Goal: Task Accomplishment & Management: Use online tool/utility

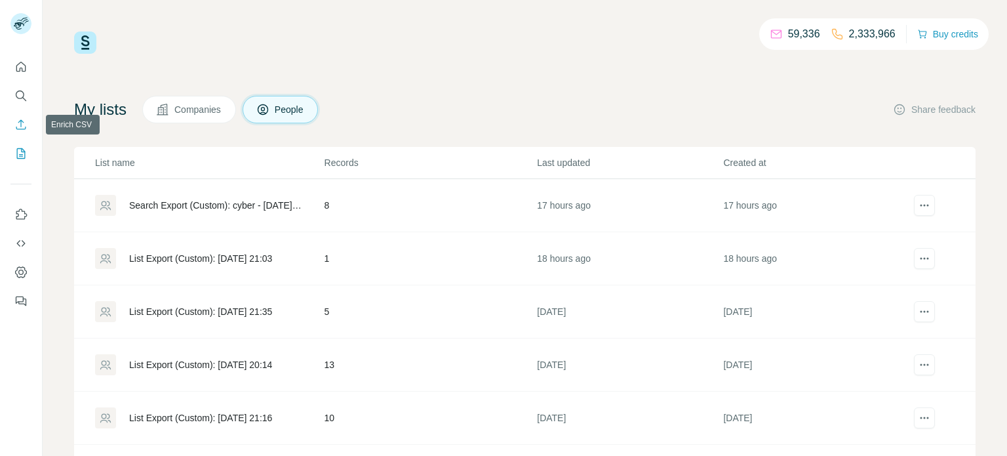
click at [16, 121] on icon "Enrich CSV" at bounding box center [20, 124] width 13 height 13
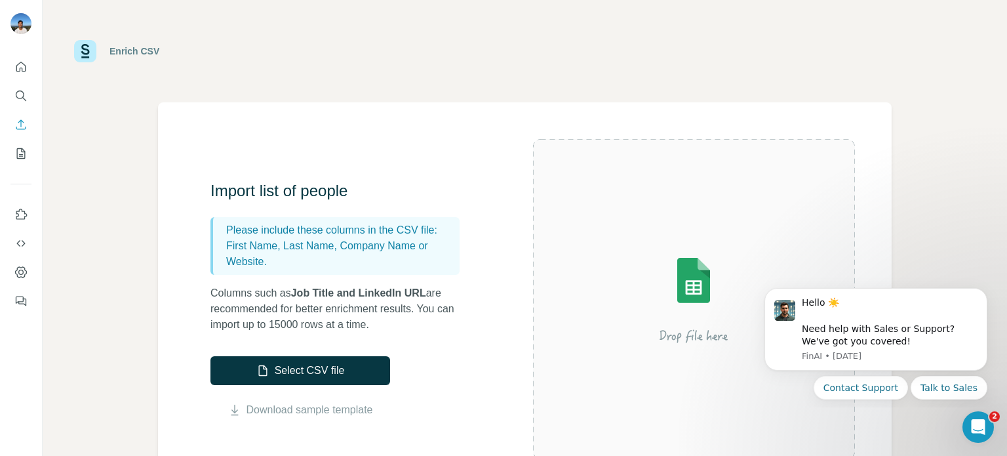
click at [351, 372] on button "Select CSV file" at bounding box center [300, 370] width 180 height 29
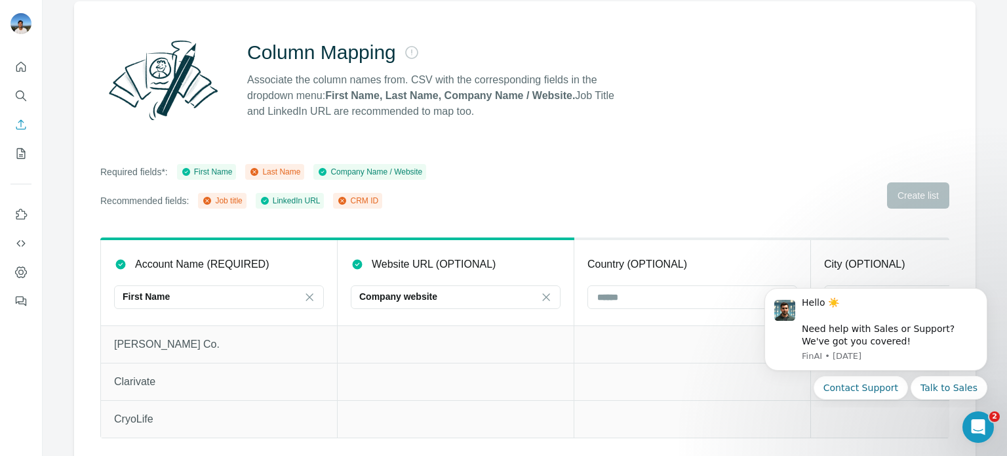
scroll to position [106, 0]
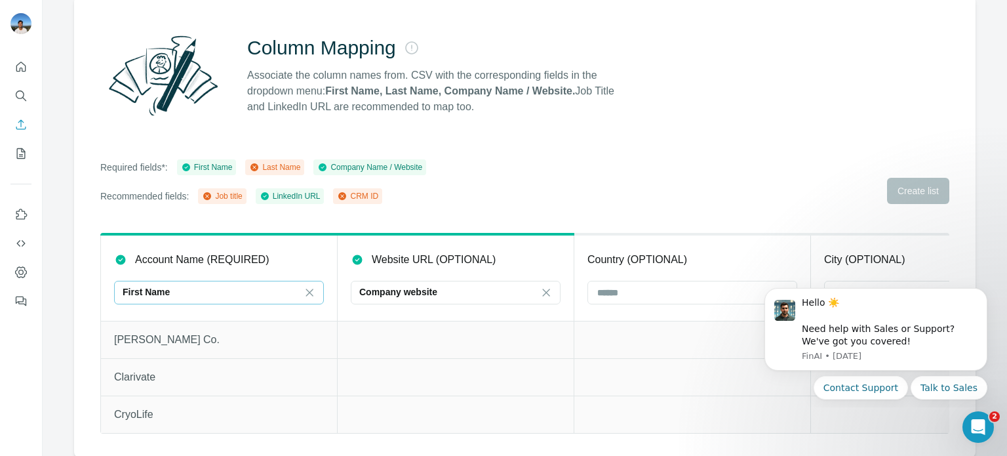
click at [174, 288] on div "First Name" at bounding box center [211, 291] width 177 height 13
click at [58, 300] on div "Enrich CSV Column Mapping Associate the column names from. CSV with the corresp…" at bounding box center [525, 228] width 964 height 456
click at [448, 288] on div "Company website" at bounding box center [447, 291] width 177 height 13
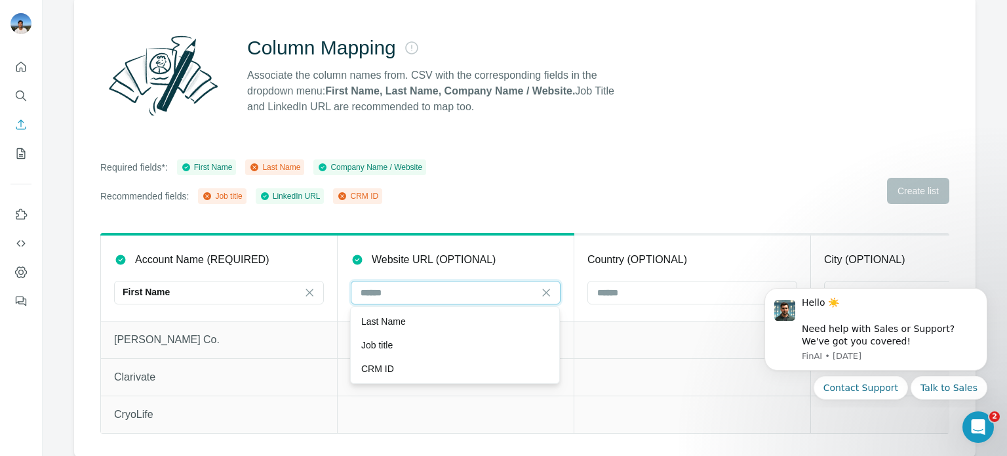
click at [448, 288] on input at bounding box center [447, 292] width 177 height 14
click at [987, 297] on button "Dismiss notification" at bounding box center [983, 291] width 17 height 17
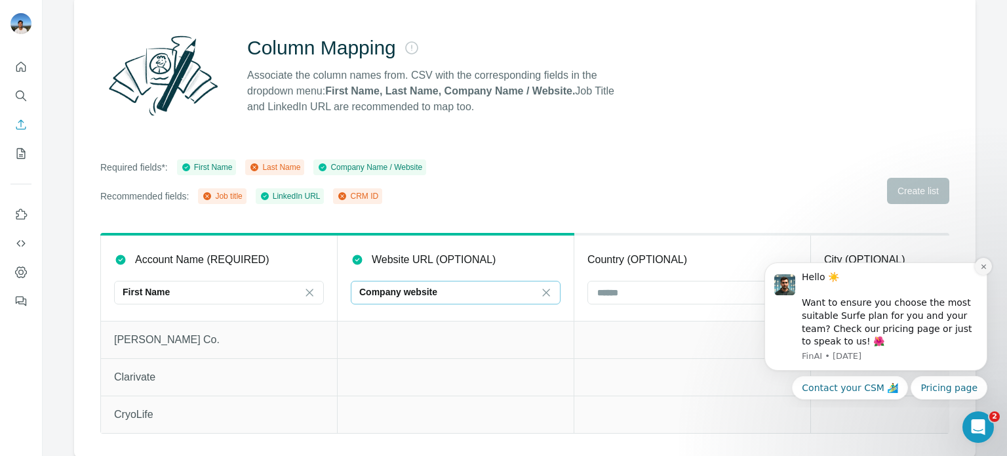
click at [989, 268] on button "Dismiss notification" at bounding box center [983, 266] width 17 height 17
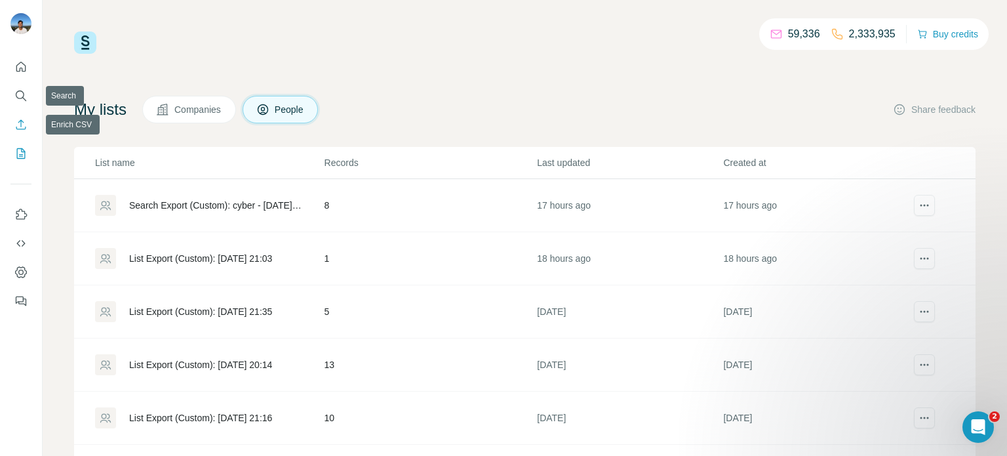
click at [16, 127] on icon "Enrich CSV" at bounding box center [21, 124] width 10 height 10
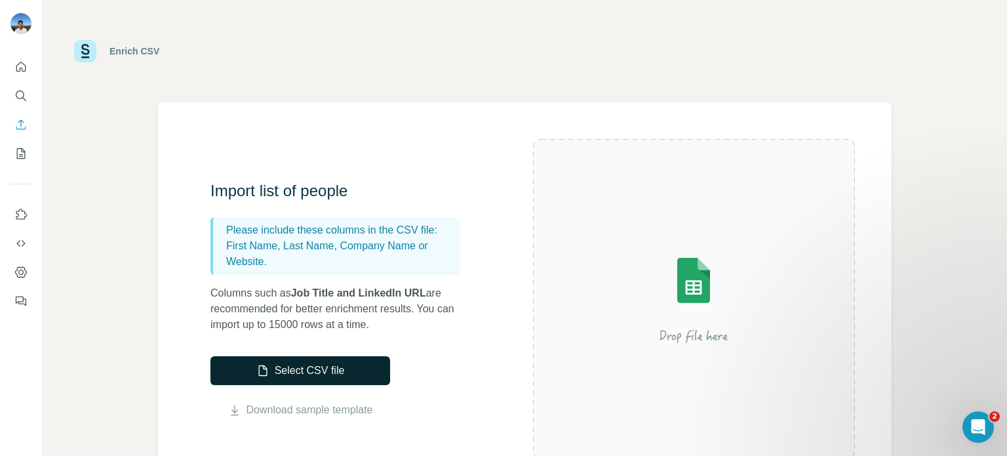
click at [322, 370] on button "Select CSV file" at bounding box center [300, 370] width 180 height 29
click at [374, 378] on button "Select CSV file" at bounding box center [300, 370] width 180 height 29
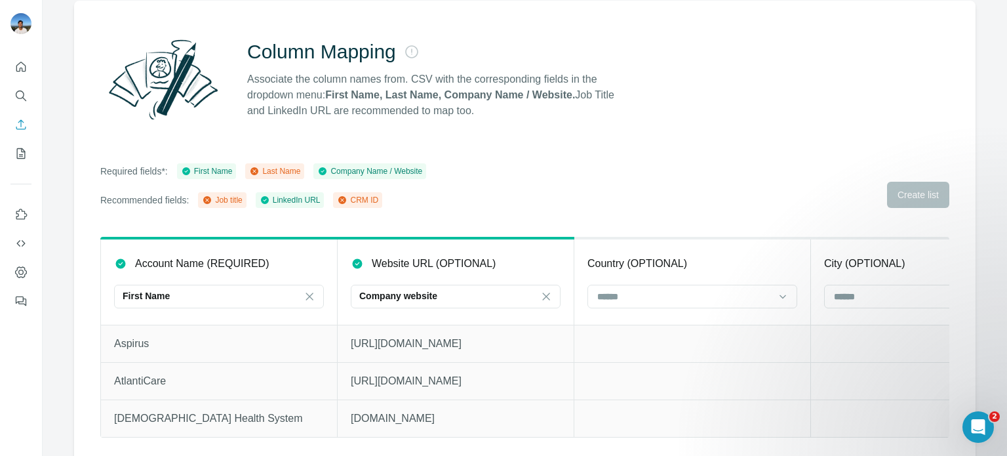
scroll to position [106, 0]
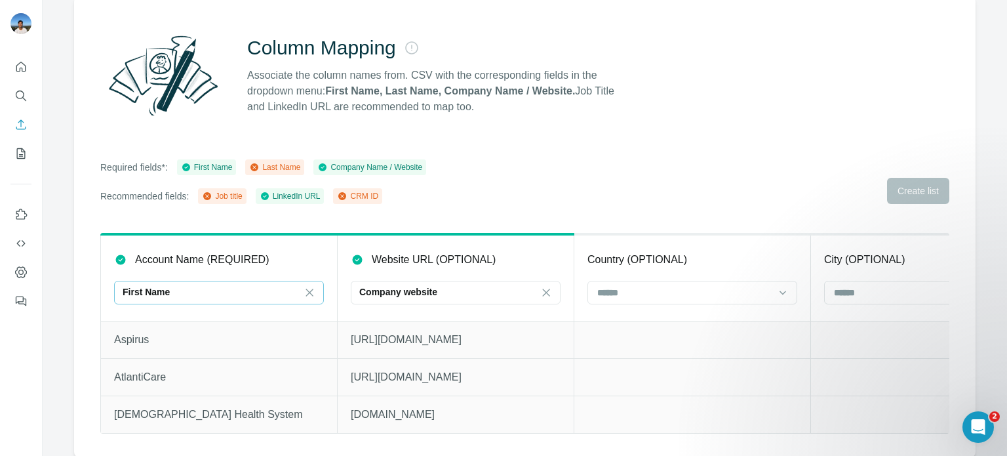
click at [256, 296] on div "First Name" at bounding box center [211, 291] width 177 height 13
click at [491, 210] on div "Column Mapping Associate the column names from. CSV with the corresponding fiel…" at bounding box center [525, 227] width 902 height 460
click at [228, 292] on div "First Name" at bounding box center [211, 291] width 177 height 13
click at [309, 266] on div "Account Name (REQUIRED)" at bounding box center [219, 260] width 210 height 16
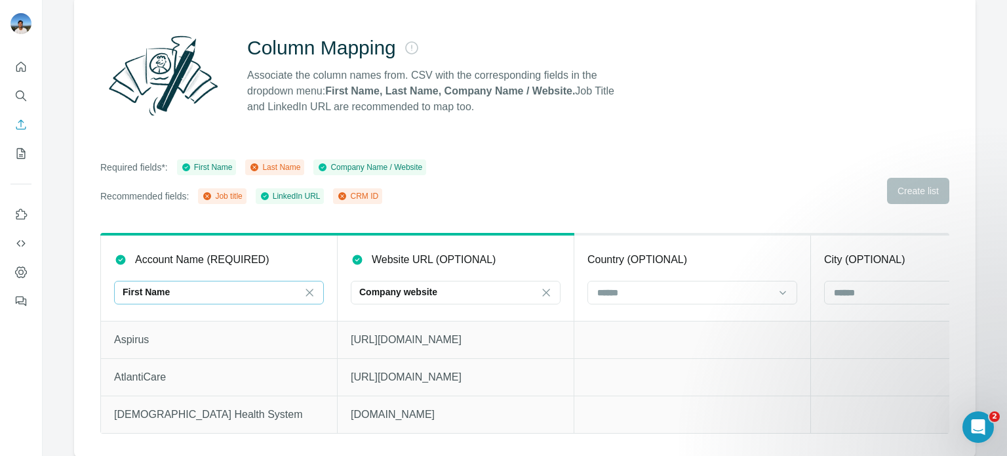
click at [252, 297] on div "First Name" at bounding box center [211, 291] width 177 height 13
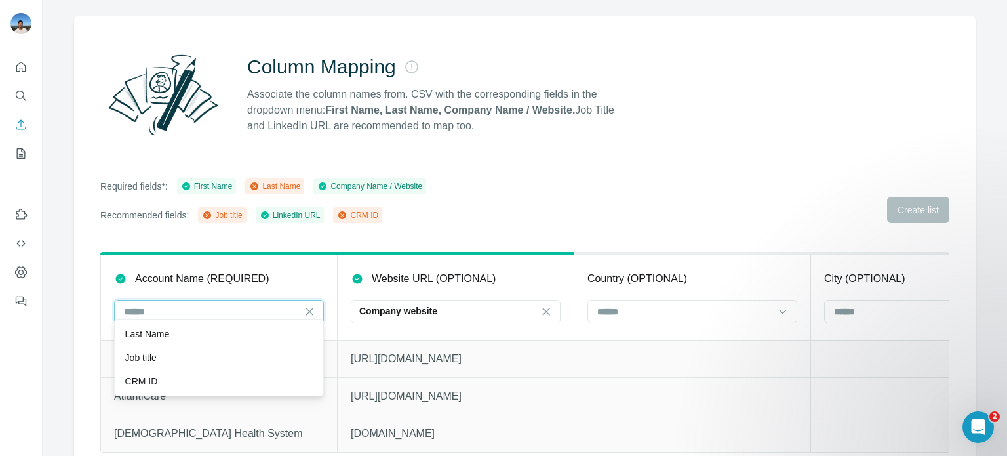
scroll to position [106, 0]
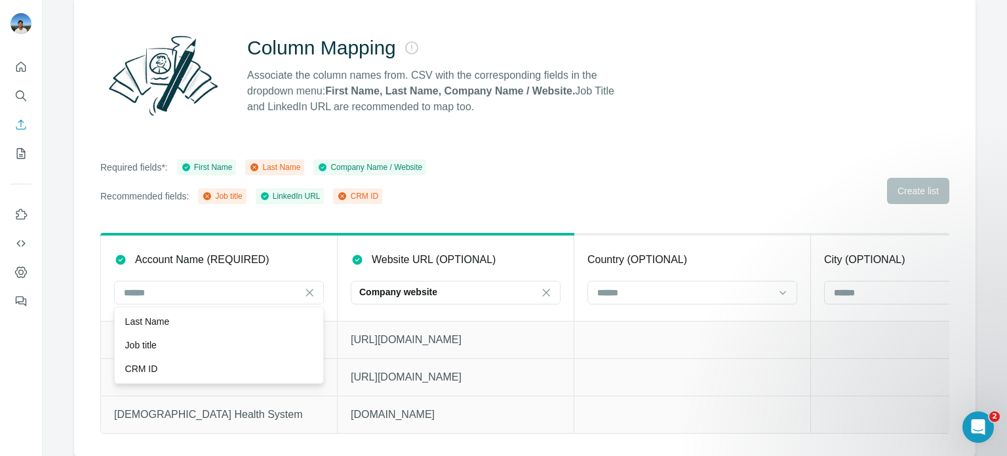
click at [332, 250] on th "Account Name (REQUIRED) First Name" at bounding box center [219, 277] width 237 height 87
click at [311, 289] on icon at bounding box center [309, 291] width 7 height 7
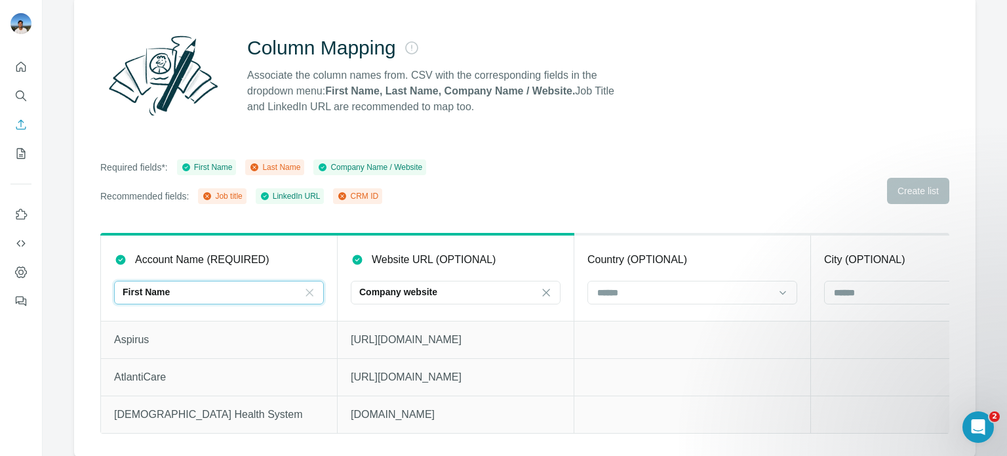
scroll to position [0, 0]
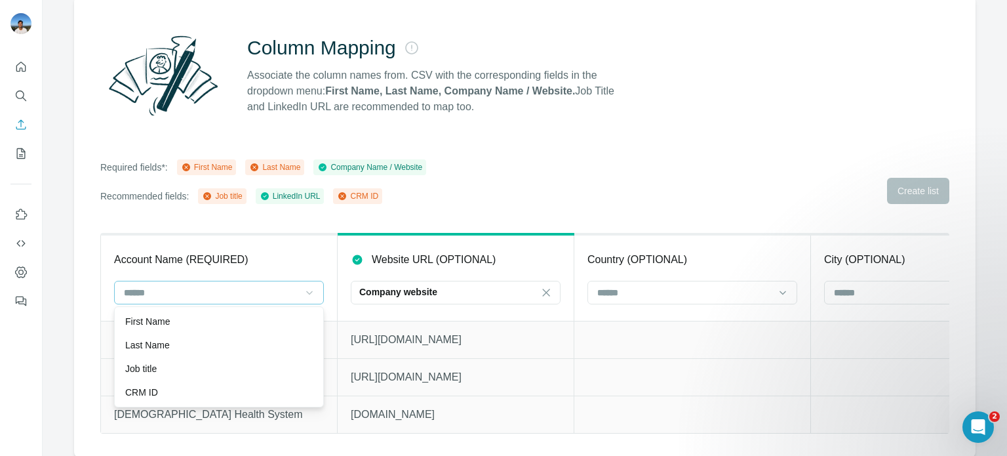
click at [595, 351] on td at bounding box center [692, 339] width 237 height 37
click at [201, 290] on input at bounding box center [211, 292] width 177 height 14
click at [338, 165] on div "Company Name / Website" at bounding box center [369, 167] width 105 height 12
click at [327, 169] on icon at bounding box center [323, 167] width 8 height 8
click at [351, 164] on div "Company Name / Website" at bounding box center [369, 167] width 105 height 12
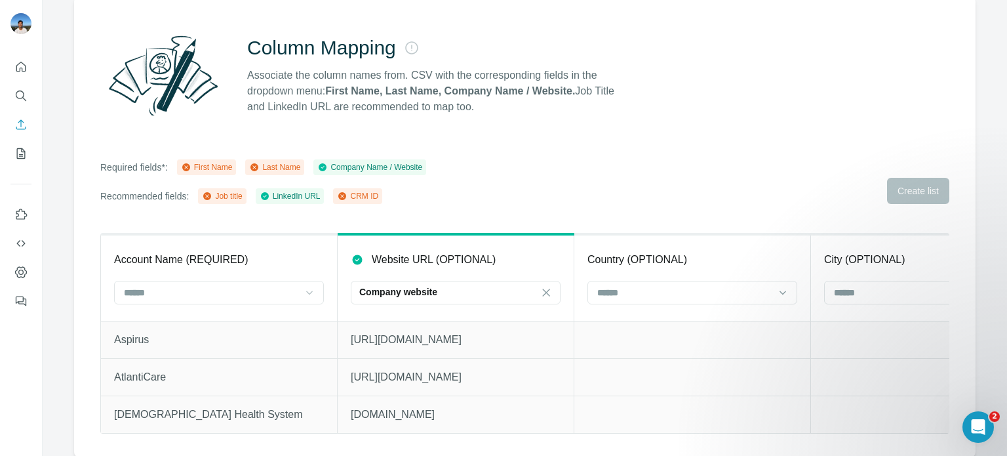
click at [355, 167] on div "Company Name / Website" at bounding box center [369, 167] width 105 height 12
drag, startPoint x: 355, startPoint y: 167, endPoint x: 346, endPoint y: 169, distance: 8.7
click at [352, 167] on div "Company Name / Website" at bounding box center [369, 167] width 105 height 12
click at [334, 169] on div "Company Name / Website" at bounding box center [369, 167] width 105 height 12
click at [311, 198] on div "LinkedIn URL" at bounding box center [290, 196] width 61 height 12
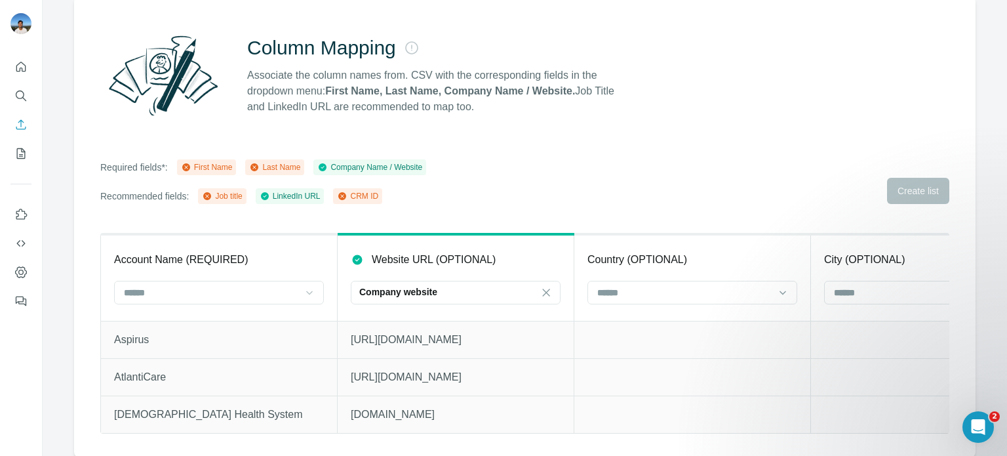
click at [312, 197] on div "LinkedIn URL" at bounding box center [290, 196] width 61 height 12
click at [30, 159] on button "My lists" at bounding box center [20, 154] width 21 height 24
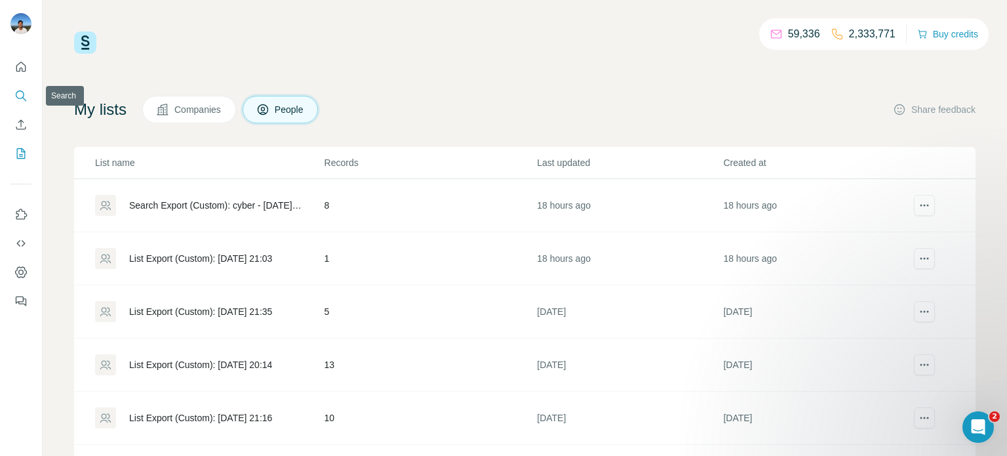
click at [20, 103] on button "Search" at bounding box center [20, 96] width 21 height 24
click at [15, 127] on icon "Enrich CSV" at bounding box center [20, 124] width 13 height 13
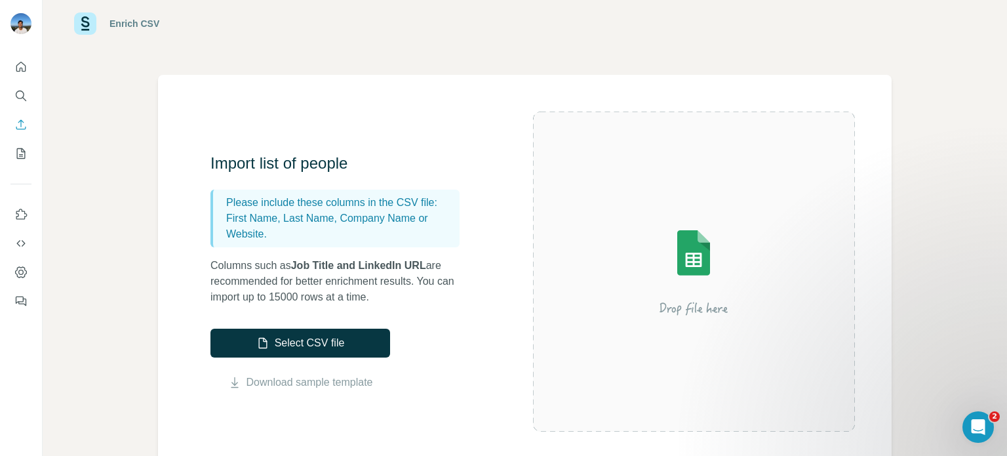
scroll to position [45, 0]
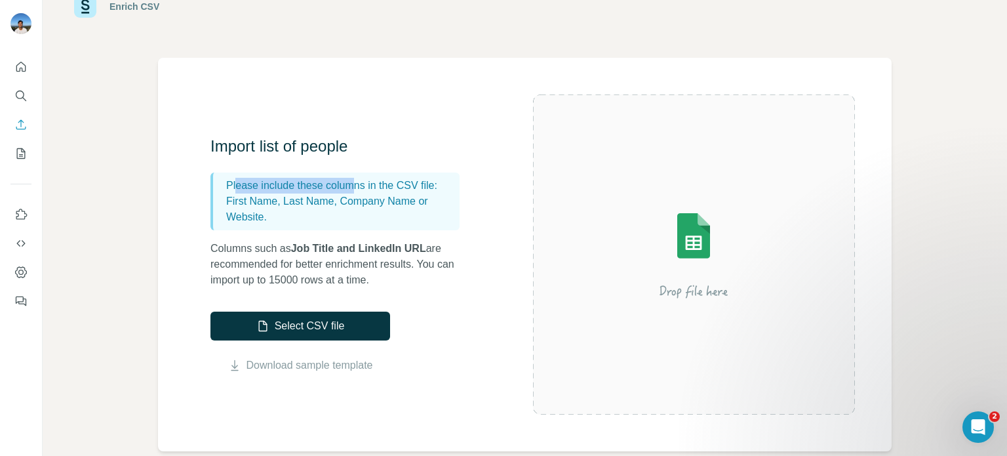
drag, startPoint x: 236, startPoint y: 182, endPoint x: 360, endPoint y: 181, distance: 123.9
click at [360, 181] on p "Please include these columns in the CSV file:" at bounding box center [340, 186] width 228 height 16
click at [391, 199] on p "First Name, Last Name, Company Name or Website." at bounding box center [340, 208] width 228 height 31
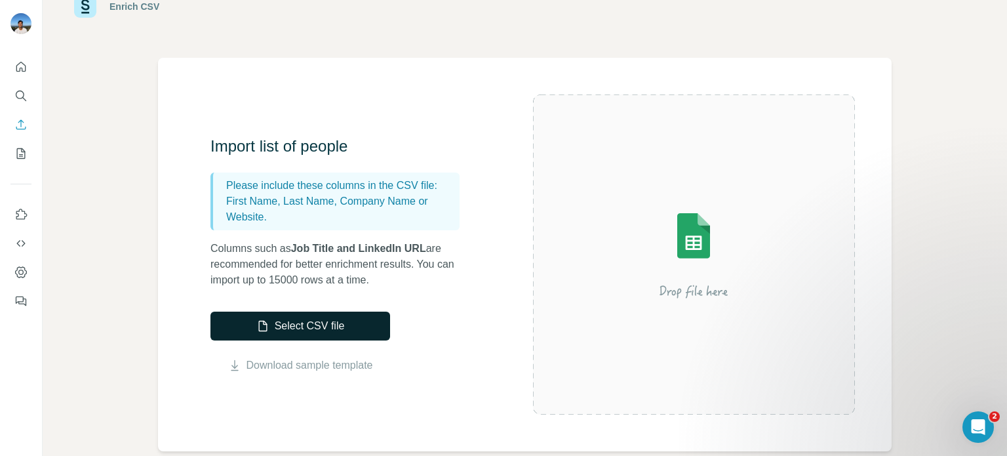
click at [332, 325] on button "Select CSV file" at bounding box center [300, 325] width 180 height 29
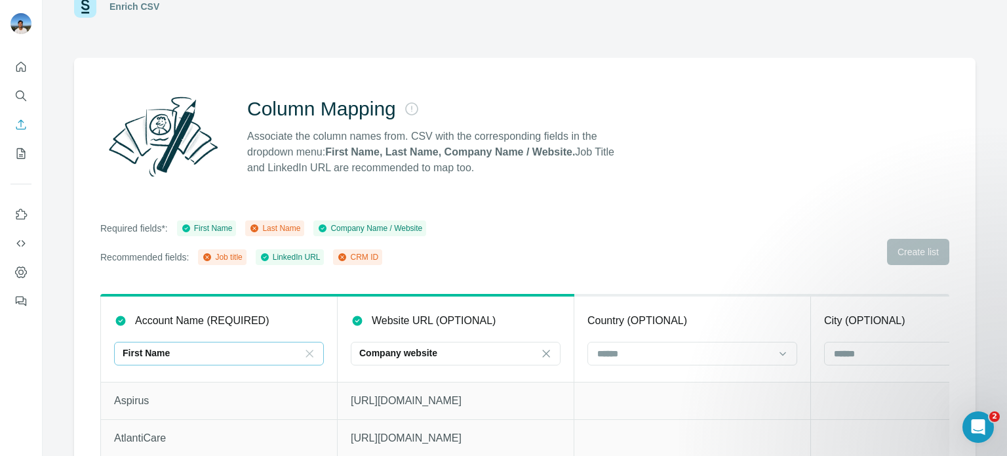
click at [312, 349] on icon at bounding box center [309, 353] width 13 height 13
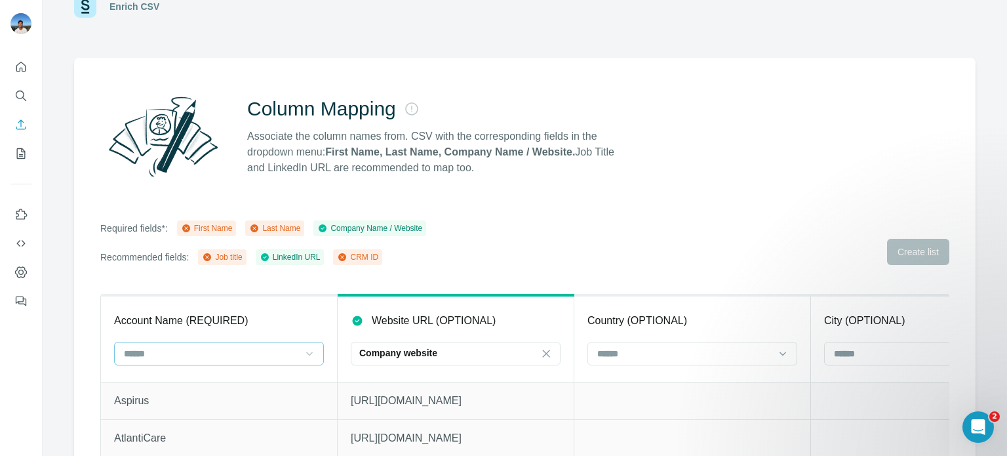
click at [635, 225] on div "Required fields*: First Name Last Name Company Name / Website Recommended field…" at bounding box center [524, 242] width 849 height 45
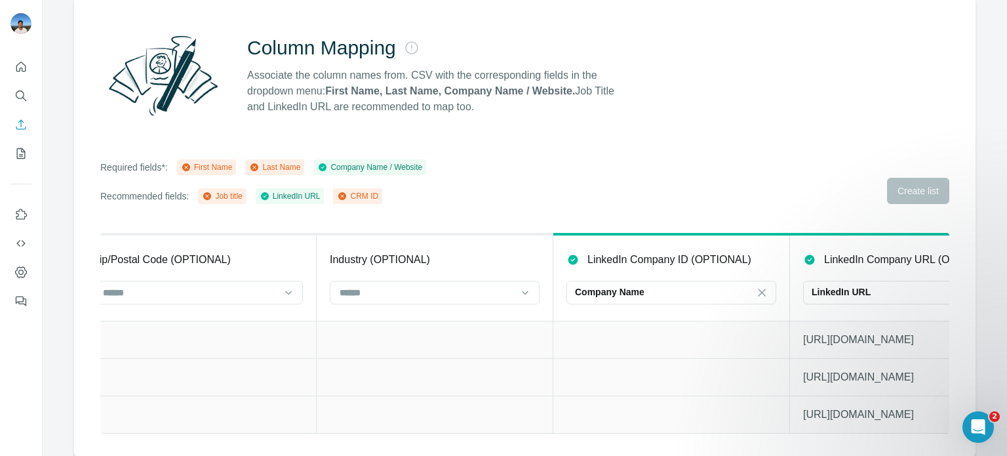
scroll to position [0, 1517]
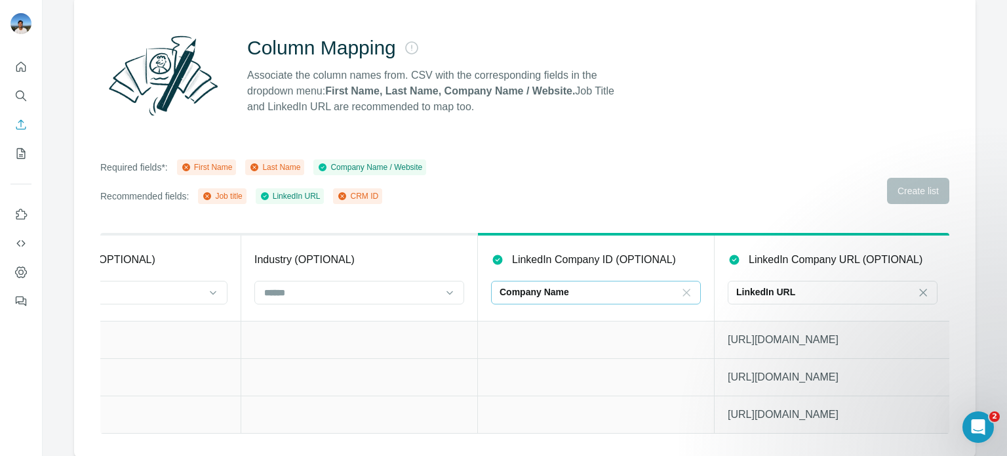
click at [683, 288] on icon at bounding box center [686, 292] width 13 height 13
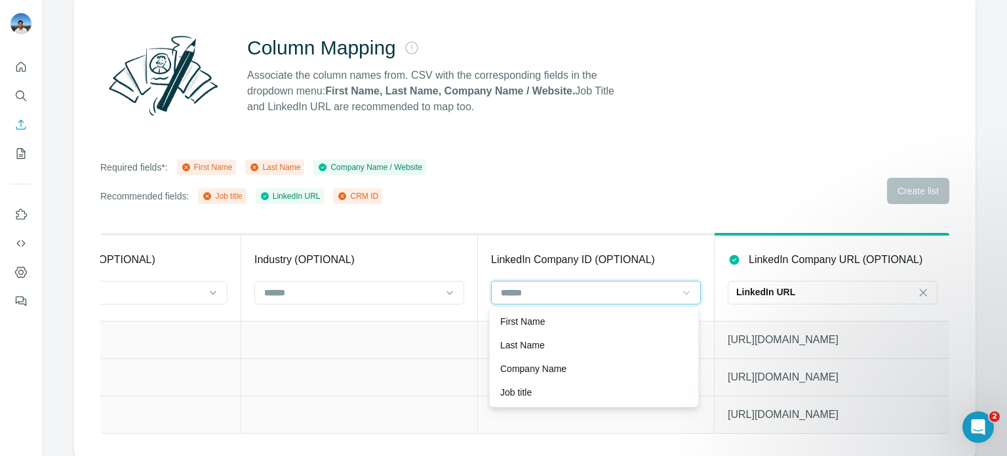
scroll to position [0, 0]
click at [631, 203] on div "Required fields*: First Name Last Name Company Name / Website Recommended field…" at bounding box center [524, 181] width 849 height 45
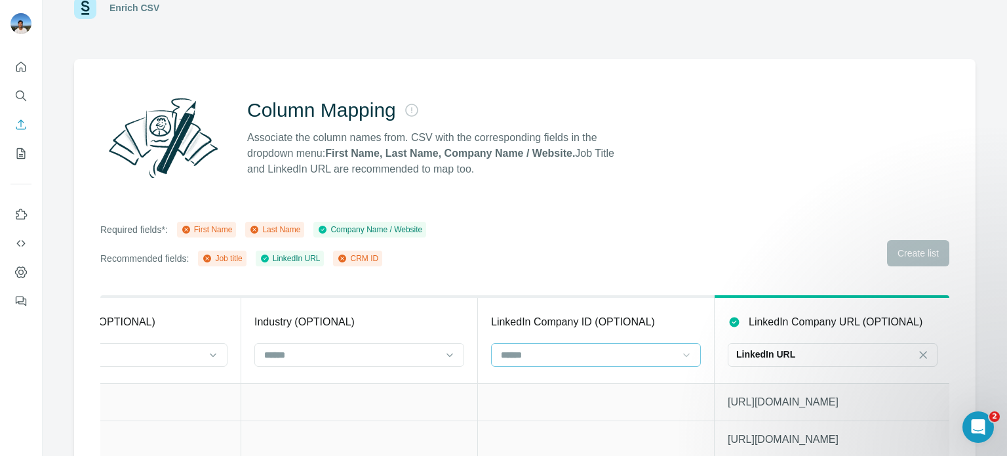
scroll to position [106, 0]
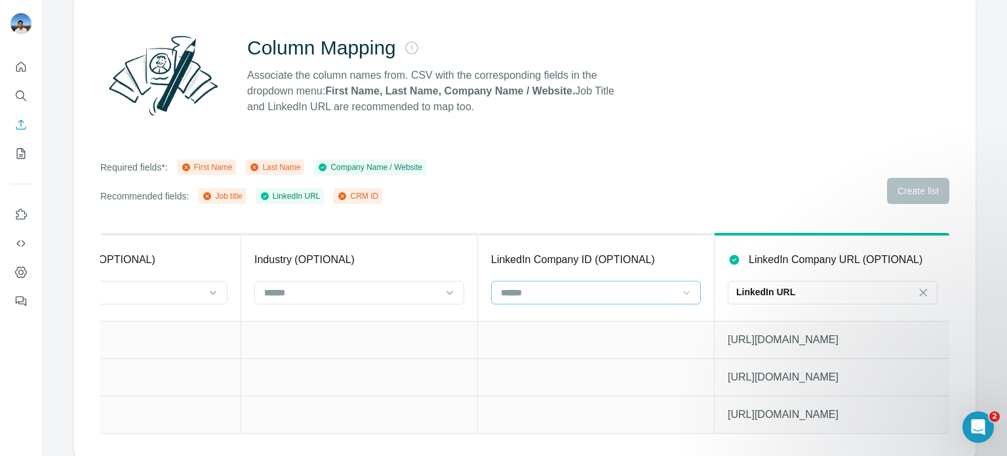
click at [909, 184] on div "Required fields*: First Name Last Name Company Name / Website Recommended field…" at bounding box center [524, 181] width 849 height 45
drag, startPoint x: 909, startPoint y: 184, endPoint x: 906, endPoint y: 193, distance: 10.4
click at [909, 184] on div "Required fields*: First Name Last Name Company Name / Website Recommended field…" at bounding box center [524, 181] width 849 height 45
click at [532, 283] on div at bounding box center [588, 292] width 177 height 22
click at [528, 285] on input at bounding box center [588, 292] width 177 height 14
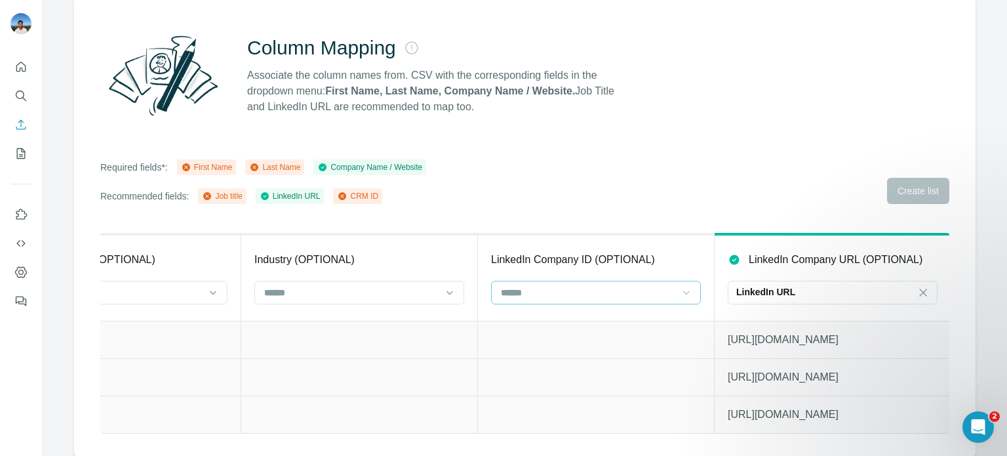
click at [528, 285] on input at bounding box center [588, 292] width 177 height 14
click at [527, 286] on input at bounding box center [588, 292] width 177 height 14
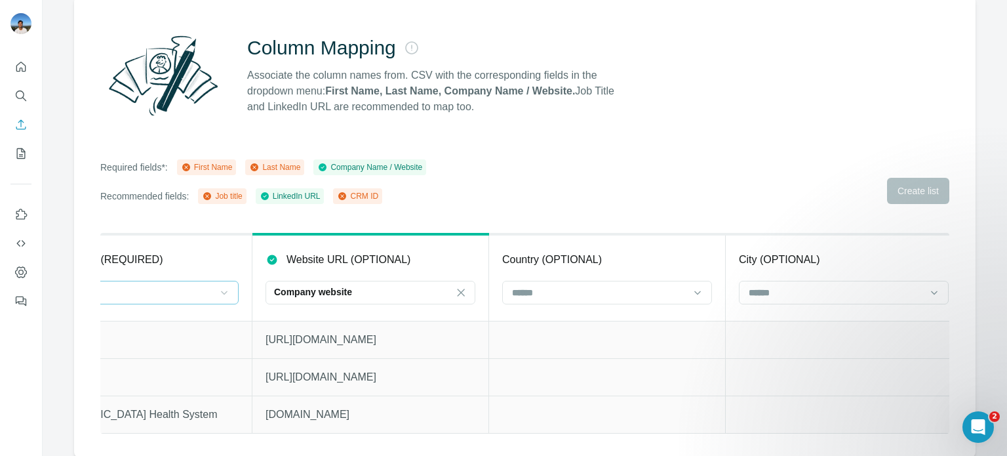
scroll to position [0, 0]
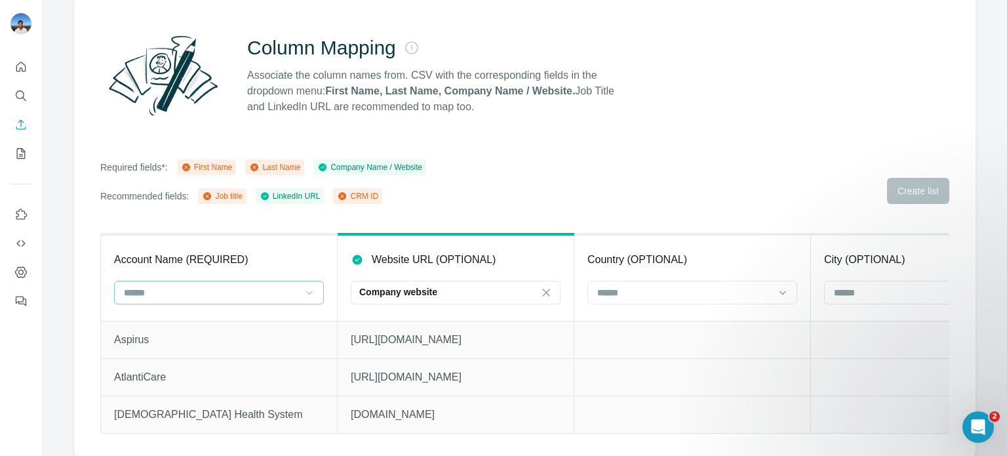
click at [917, 178] on div "Required fields*: First Name Last Name Company Name / Website Recommended field…" at bounding box center [524, 181] width 849 height 45
click at [903, 184] on div "Required fields*: First Name Last Name Company Name / Website Recommended field…" at bounding box center [524, 181] width 849 height 45
click at [0, 0] on div at bounding box center [0, 0] width 0 height 0
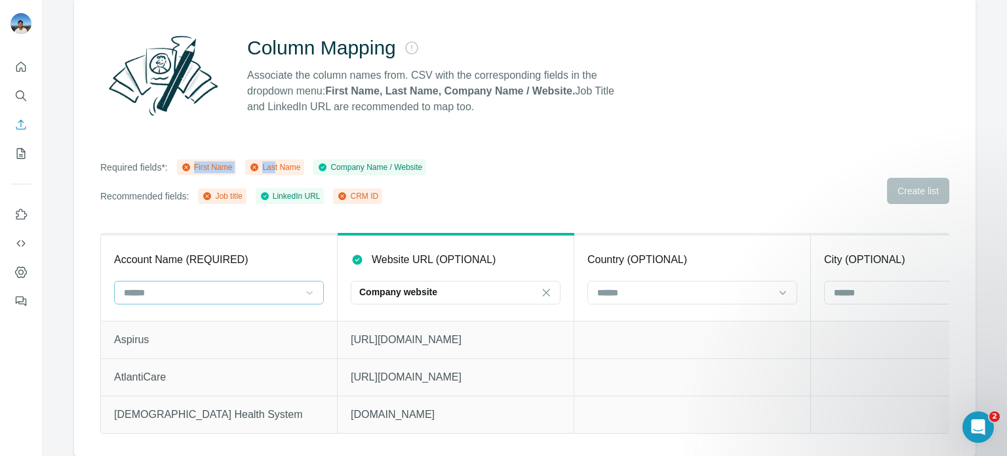
drag, startPoint x: 194, startPoint y: 167, endPoint x: 284, endPoint y: 167, distance: 89.8
click at [281, 167] on div "First Name Last Name Company Name / Website" at bounding box center [302, 167] width 250 height 16
drag, startPoint x: 298, startPoint y: 167, endPoint x: 321, endPoint y: 168, distance: 23.0
click at [321, 168] on div "First Name Last Name Company Name / Website" at bounding box center [302, 167] width 250 height 16
click at [199, 166] on div "First Name" at bounding box center [207, 167] width 52 height 12
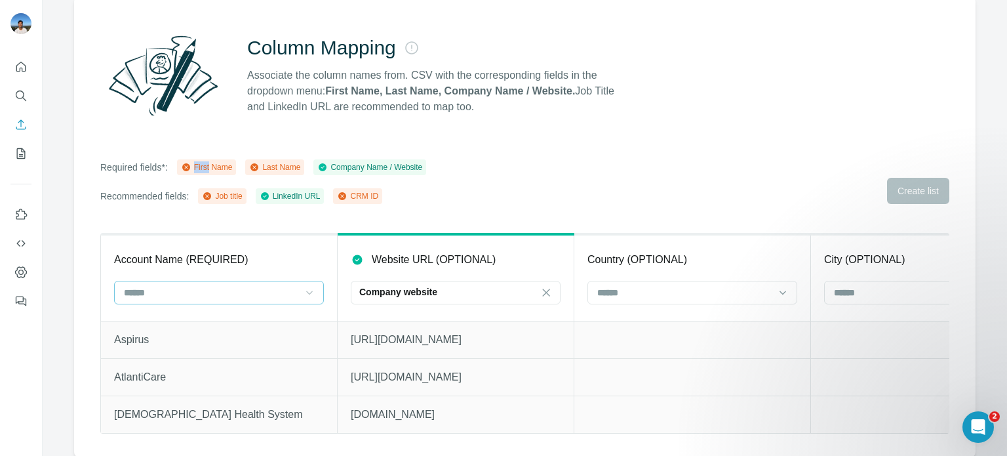
click at [199, 166] on div "First Name" at bounding box center [207, 167] width 52 height 12
click at [203, 166] on div "First Name" at bounding box center [207, 167] width 52 height 12
click at [260, 169] on icon at bounding box center [254, 167] width 10 height 10
click at [272, 167] on div "Last Name" at bounding box center [274, 167] width 51 height 12
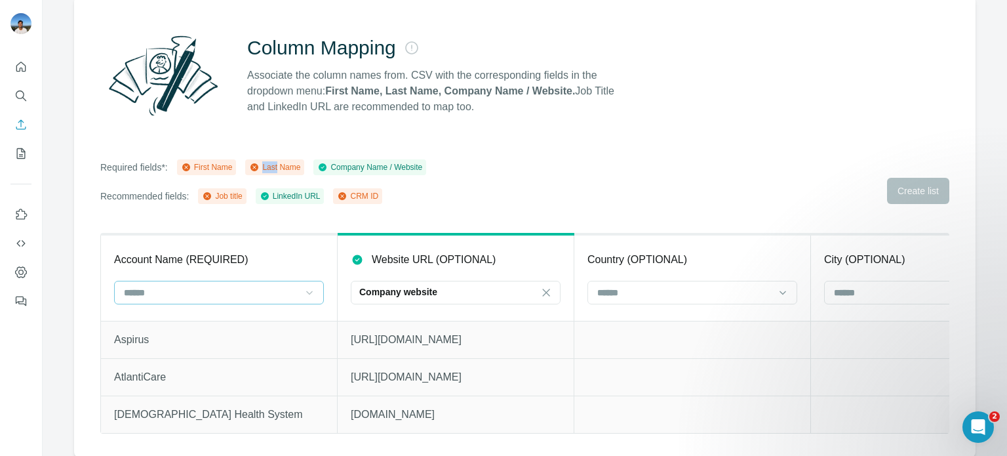
click at [272, 167] on div "Last Name" at bounding box center [274, 167] width 51 height 12
click at [320, 84] on p "Associate the column names from. CSV with the corresponding fields in the dropd…" at bounding box center [436, 91] width 379 height 47
drag, startPoint x: 331, startPoint y: 90, endPoint x: 448, endPoint y: 96, distance: 117.5
click at [448, 96] on p "Associate the column names from. CSV with the corresponding fields in the dropd…" at bounding box center [436, 91] width 379 height 47
click at [473, 114] on div "Column Mapping Associate the column names from. CSV with the corresponding fiel…" at bounding box center [524, 75] width 849 height 94
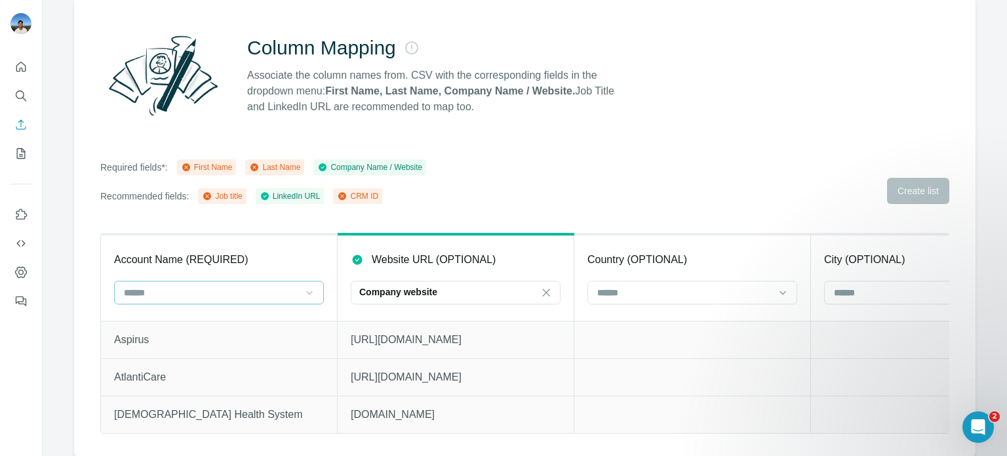
drag, startPoint x: 593, startPoint y: 89, endPoint x: 595, endPoint y: 107, distance: 18.5
click at [595, 107] on p "Associate the column names from. CSV with the corresponding fields in the dropd…" at bounding box center [436, 91] width 379 height 47
click at [358, 96] on strong "First Name, Last Name, Company Name / Website." at bounding box center [450, 90] width 250 height 11
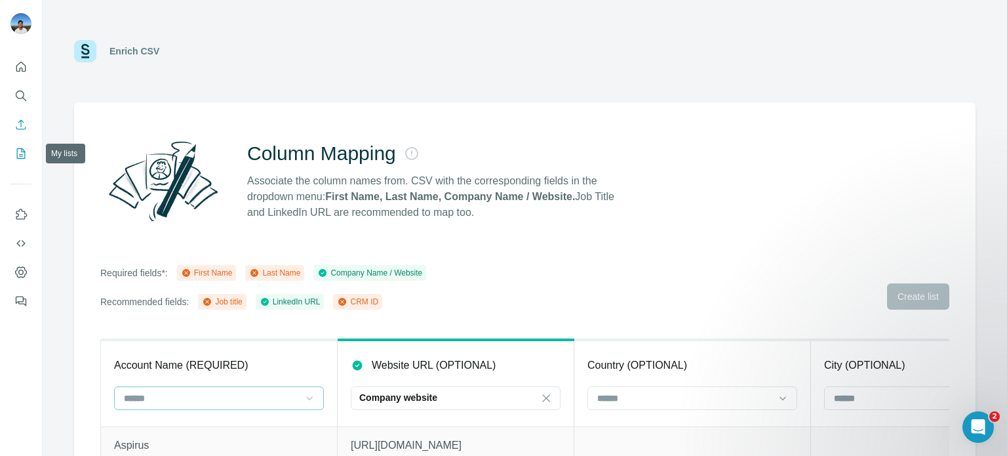
click at [15, 155] on icon "My lists" at bounding box center [20, 153] width 13 height 13
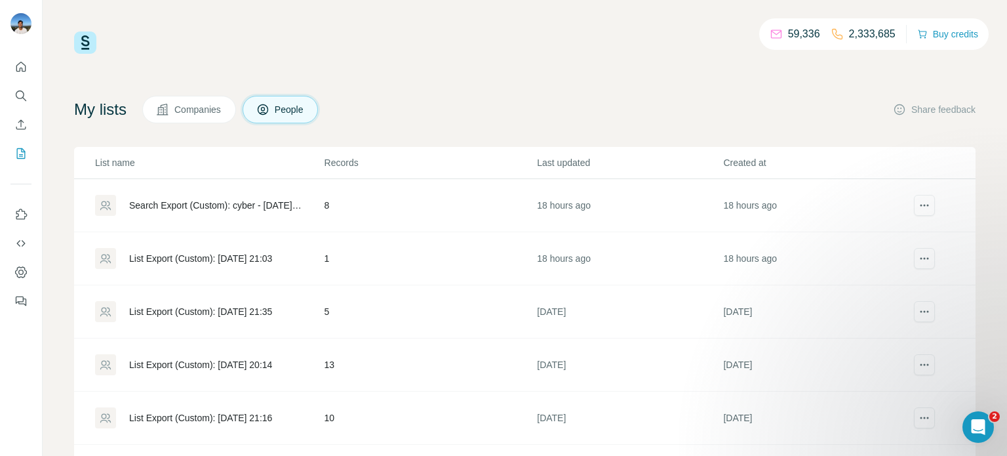
click at [214, 108] on span "Companies" at bounding box center [198, 109] width 48 height 13
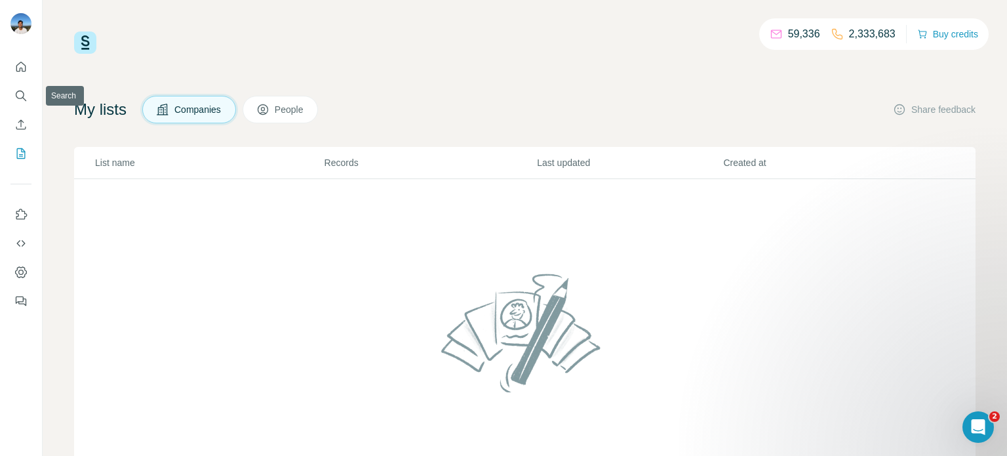
click at [20, 120] on icon "Enrich CSV" at bounding box center [21, 124] width 10 height 10
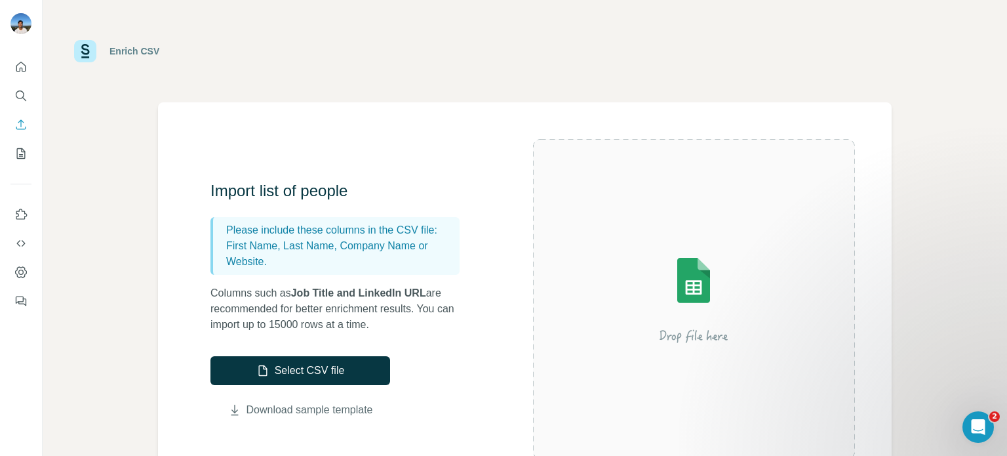
click at [343, 412] on link "Download sample template" at bounding box center [310, 410] width 127 height 16
click at [13, 97] on button "Search" at bounding box center [20, 96] width 21 height 24
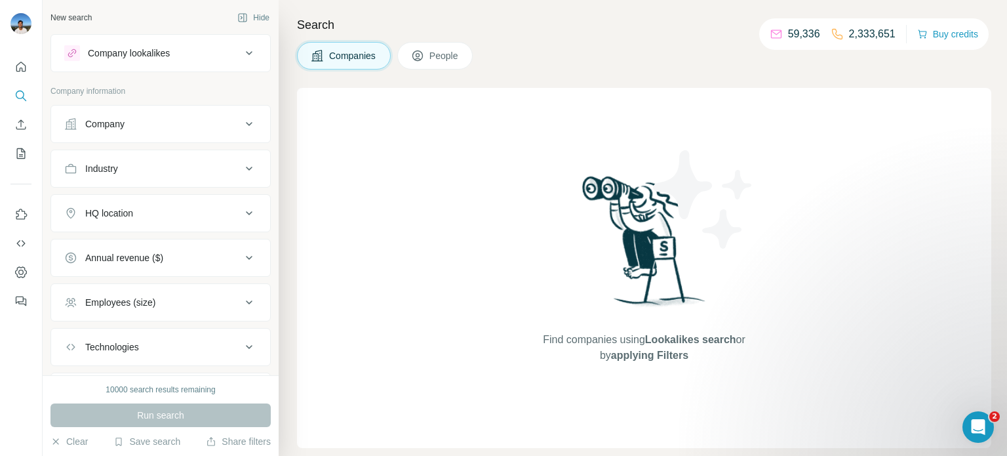
click at [202, 128] on div "Company" at bounding box center [152, 123] width 177 height 13
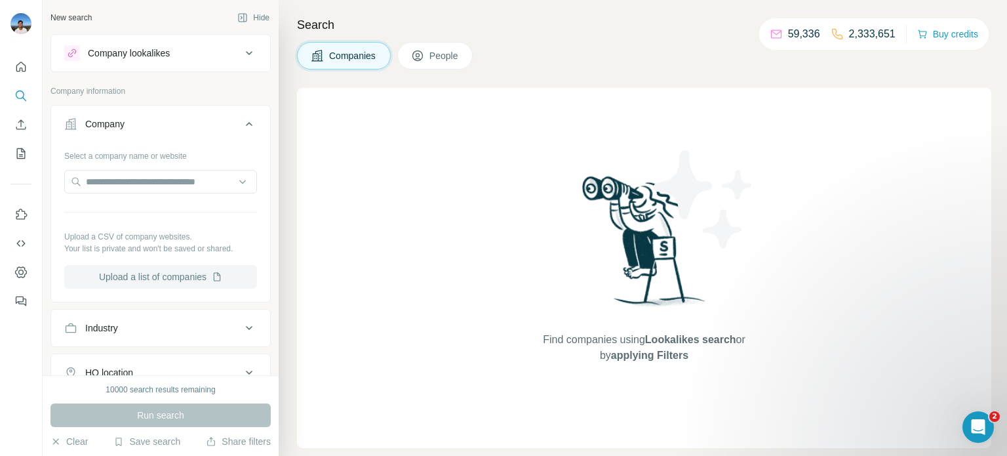
click at [191, 279] on button "Upload a list of companies" at bounding box center [160, 277] width 193 height 24
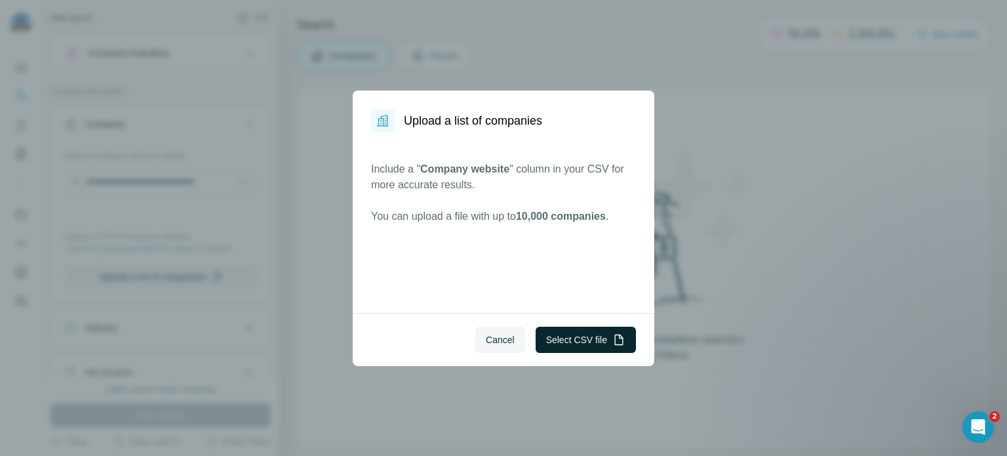
click at [554, 334] on button "Select CSV file" at bounding box center [586, 340] width 100 height 26
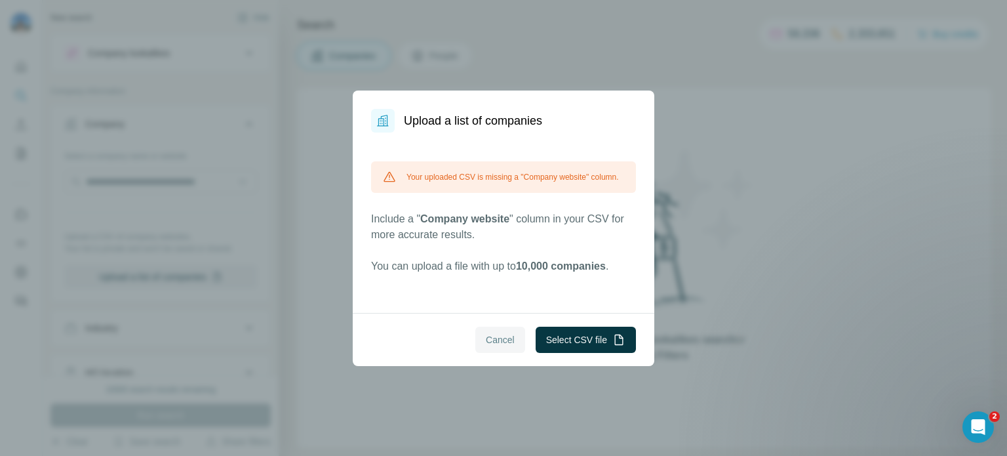
click at [509, 343] on span "Cancel" at bounding box center [500, 339] width 29 height 13
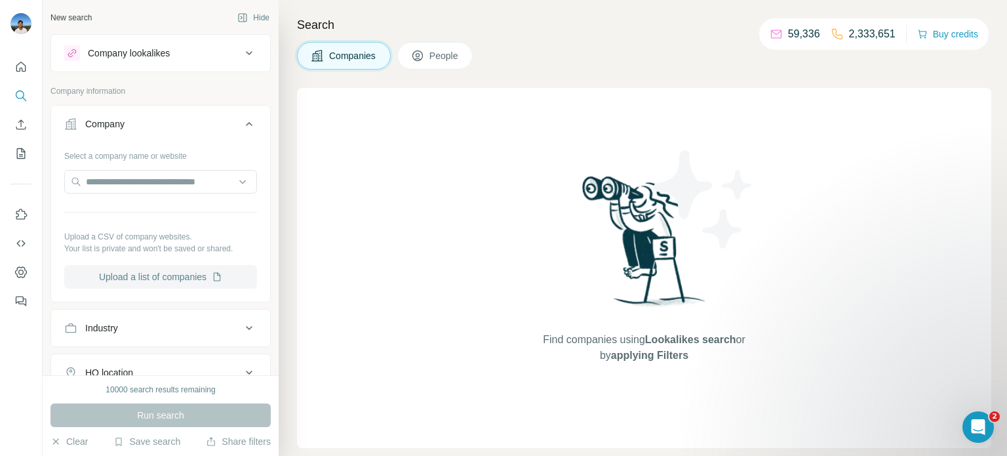
click at [168, 277] on button "Upload a list of companies" at bounding box center [160, 277] width 193 height 24
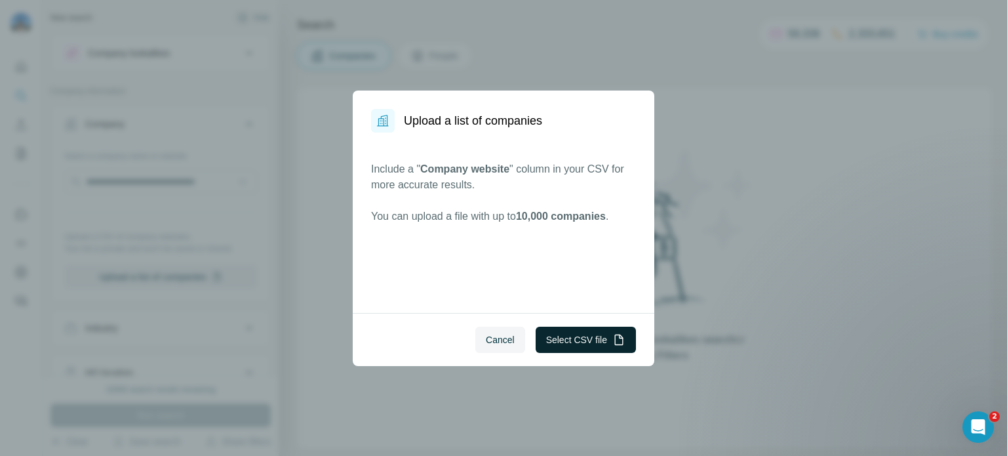
click at [557, 339] on button "Select CSV file" at bounding box center [586, 340] width 100 height 26
click at [615, 343] on icon "button" at bounding box center [619, 339] width 9 height 10
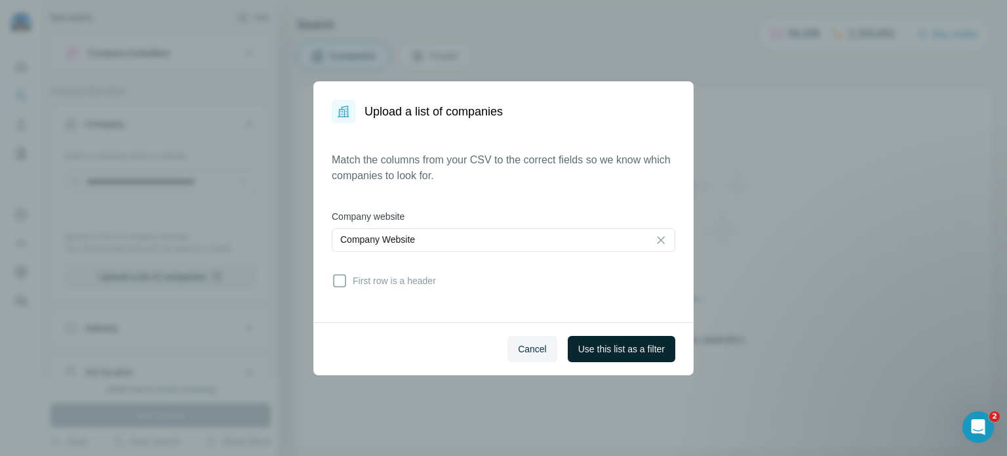
click at [587, 348] on span "Use this list as a filter" at bounding box center [621, 348] width 87 height 13
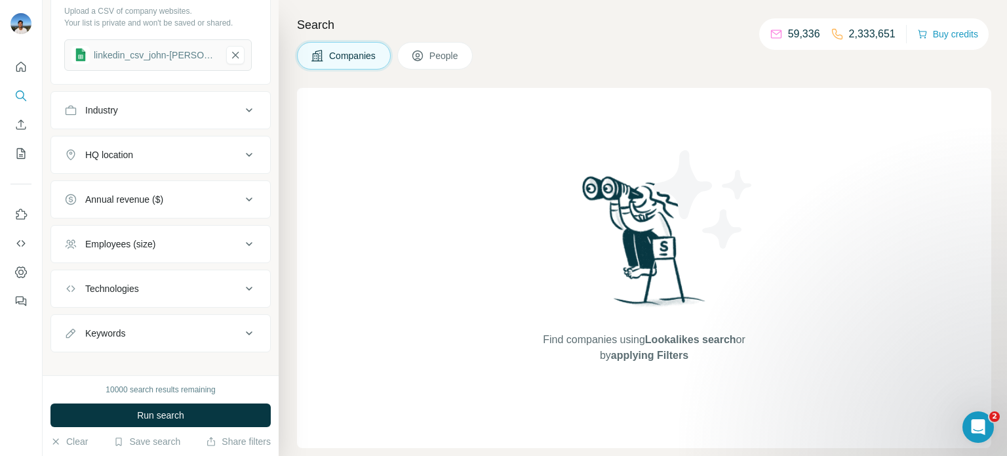
scroll to position [236, 0]
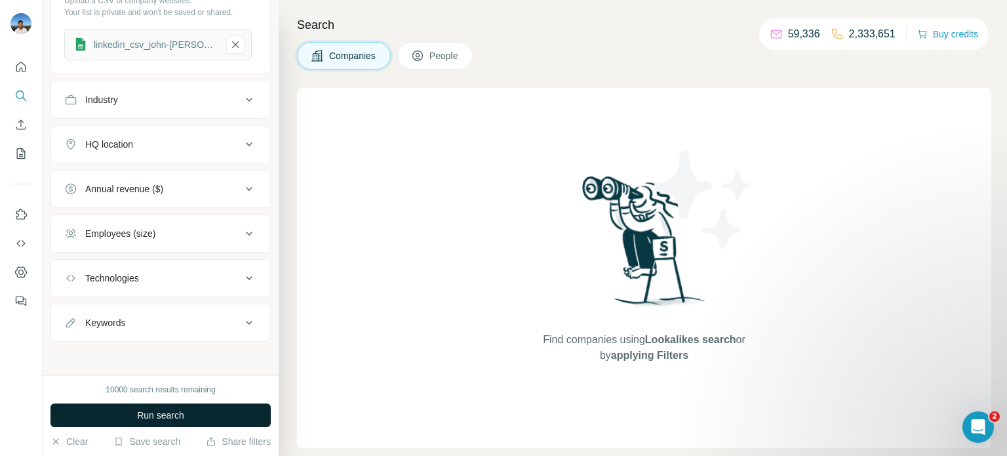
click at [191, 417] on button "Run search" at bounding box center [160, 415] width 220 height 24
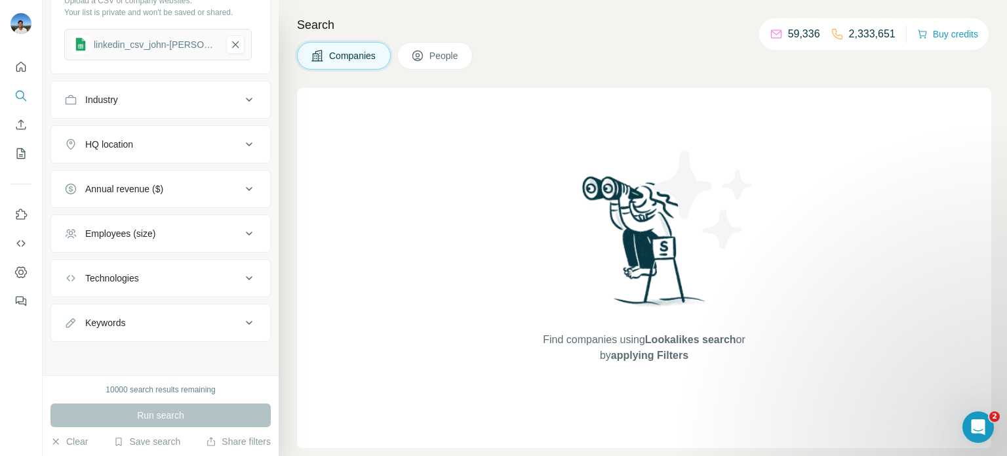
click at [182, 328] on button "Keywords" at bounding box center [160, 322] width 219 height 31
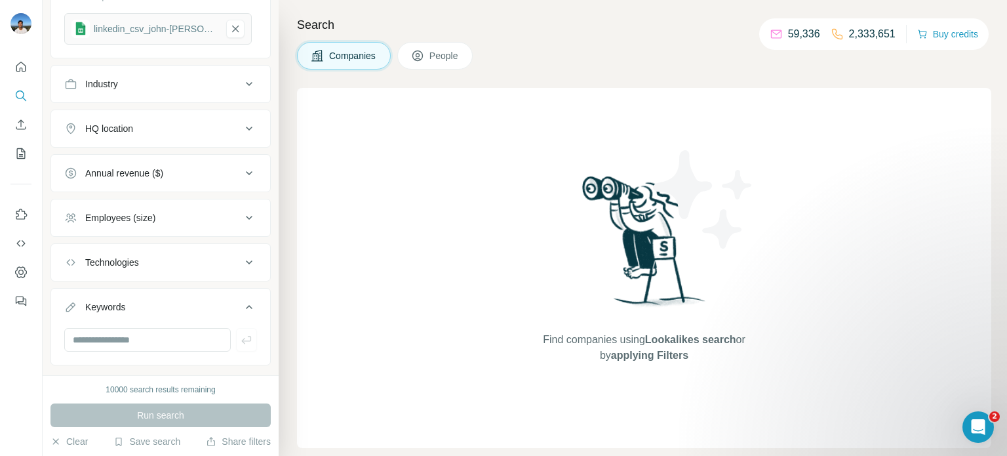
scroll to position [275, 0]
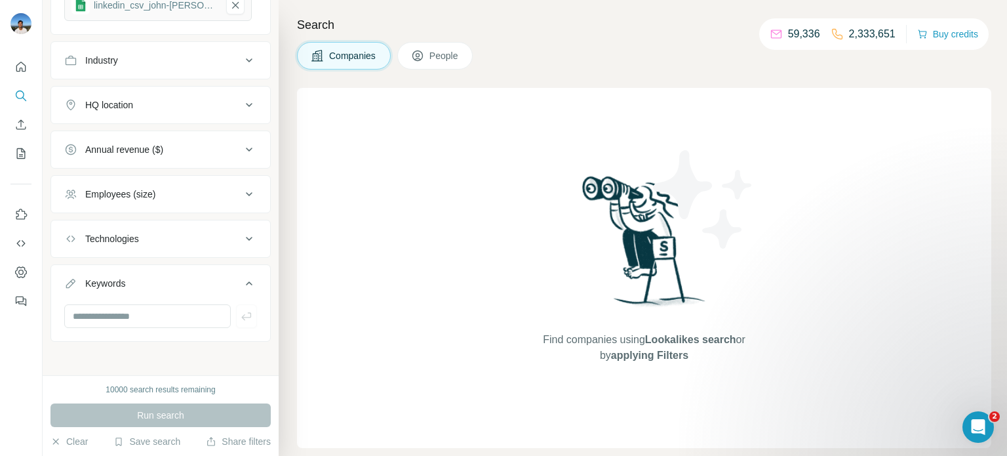
click at [176, 178] on button "Employees (size)" at bounding box center [160, 193] width 219 height 31
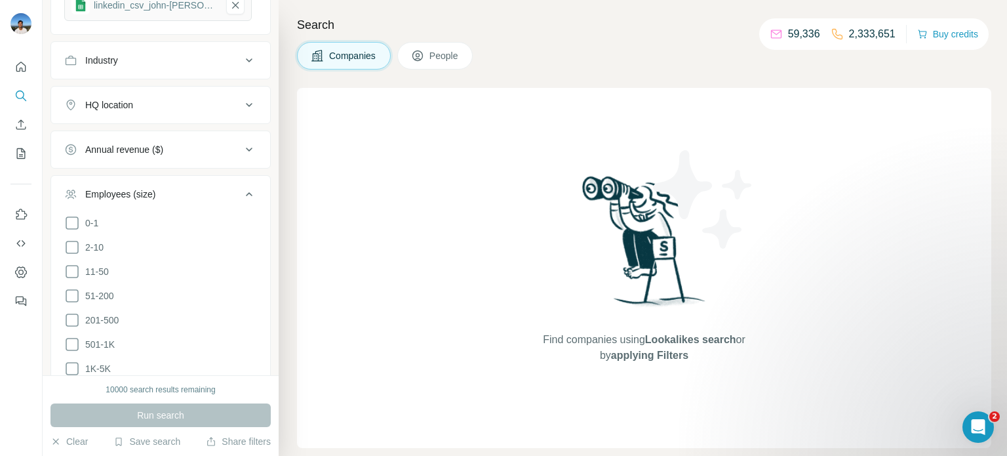
click at [182, 193] on div "Employees (size)" at bounding box center [152, 194] width 177 height 13
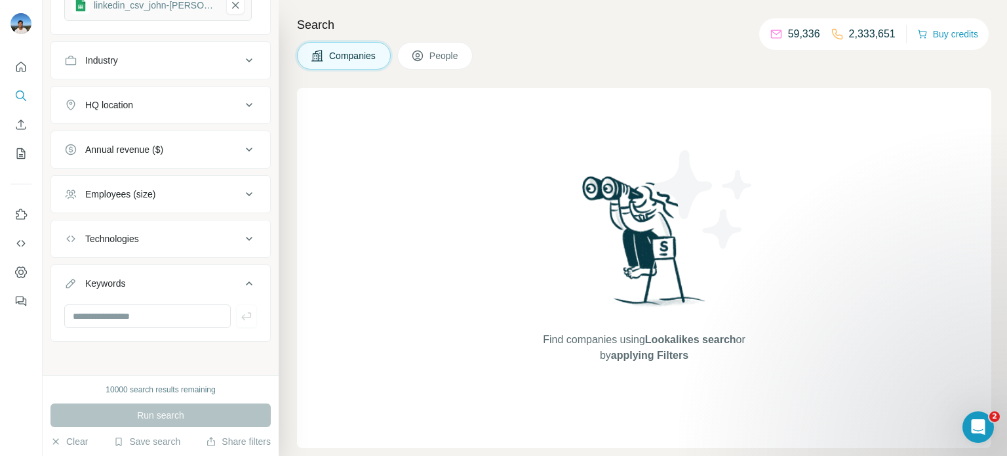
click at [222, 289] on button "Keywords" at bounding box center [160, 286] width 219 height 37
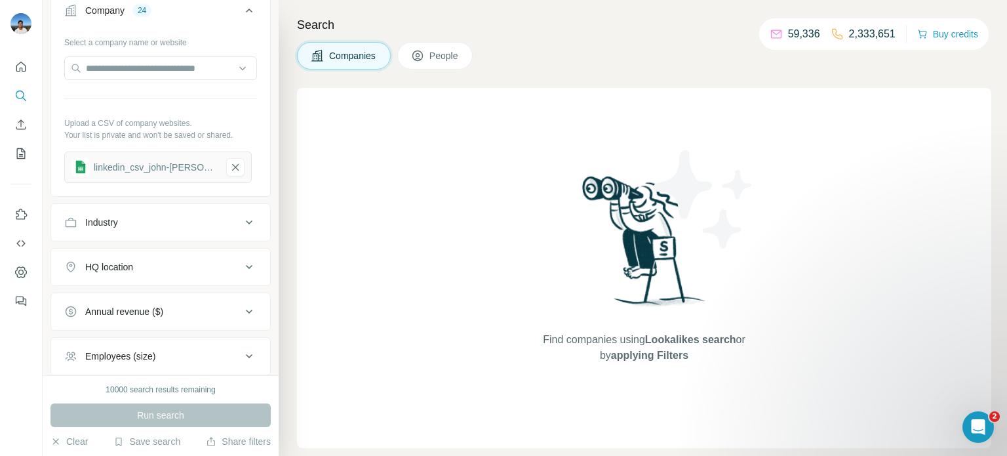
scroll to position [236, 0]
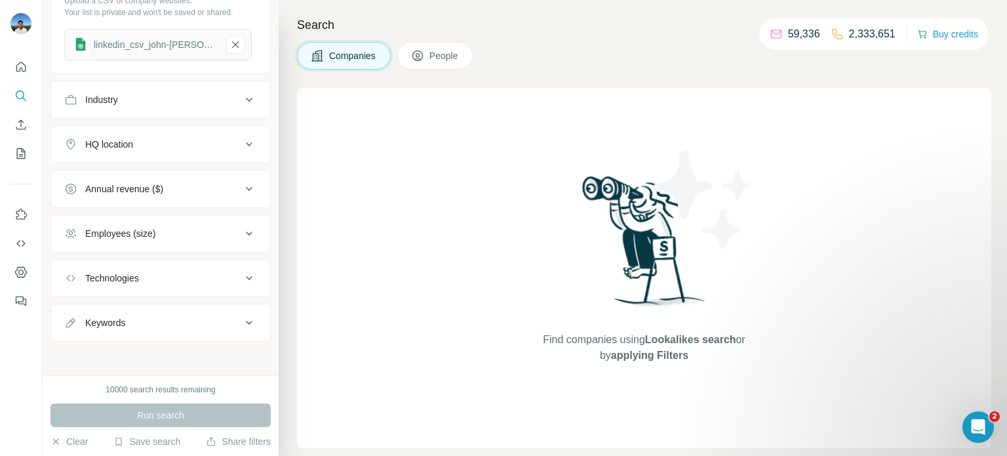
click at [161, 271] on div "Technologies" at bounding box center [152, 277] width 177 height 13
click at [161, 274] on div "Technologies" at bounding box center [152, 277] width 177 height 13
click at [165, 277] on div "Technologies" at bounding box center [152, 277] width 177 height 13
click at [194, 264] on button "Technologies" at bounding box center [160, 280] width 219 height 37
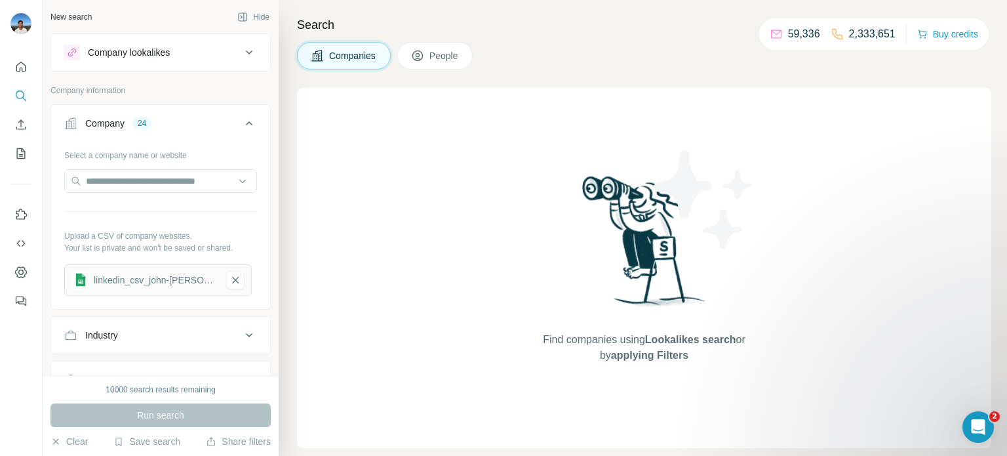
scroll to position [0, 0]
click at [154, 285] on div "linkedin_csv_john-[PERSON_NAME]-list_aug-2025 - sn_csv_upload_upload_template (…" at bounding box center [155, 280] width 123 height 13
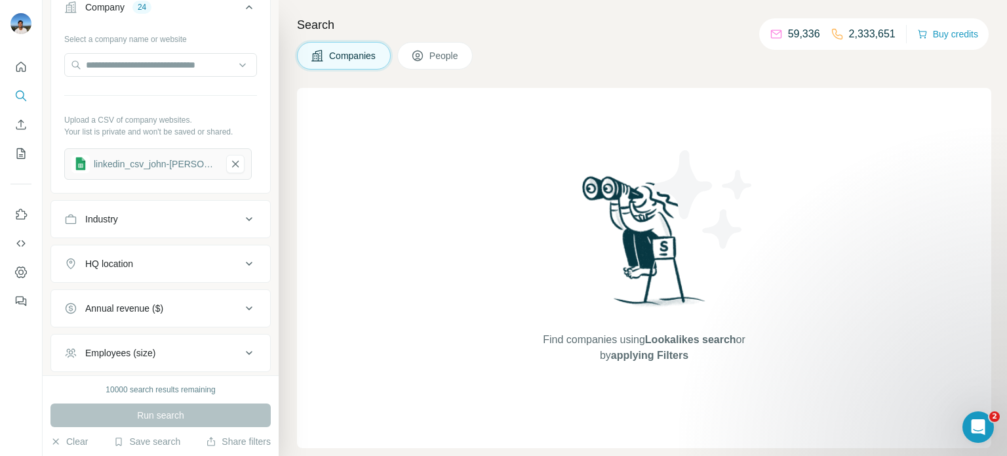
scroll to position [236, 0]
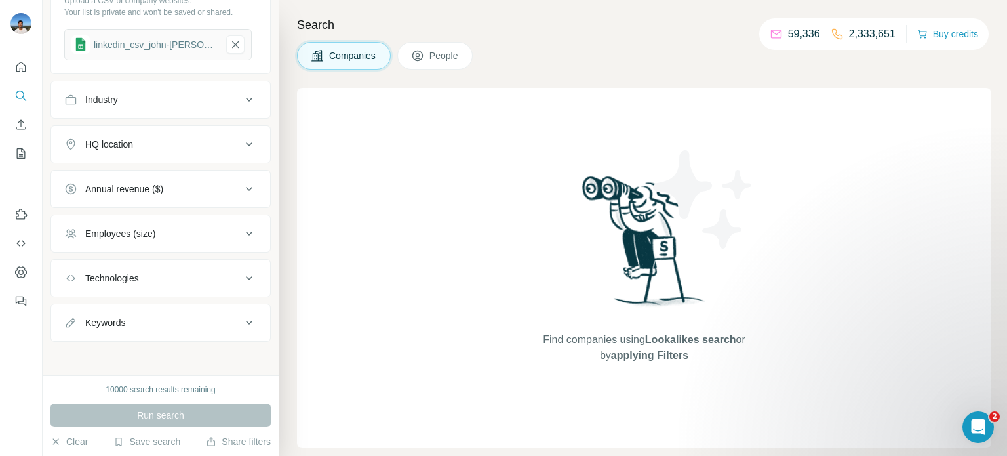
click at [178, 318] on div "Keywords" at bounding box center [152, 322] width 177 height 13
click at [158, 358] on input "text" at bounding box center [147, 356] width 167 height 24
type input "*****"
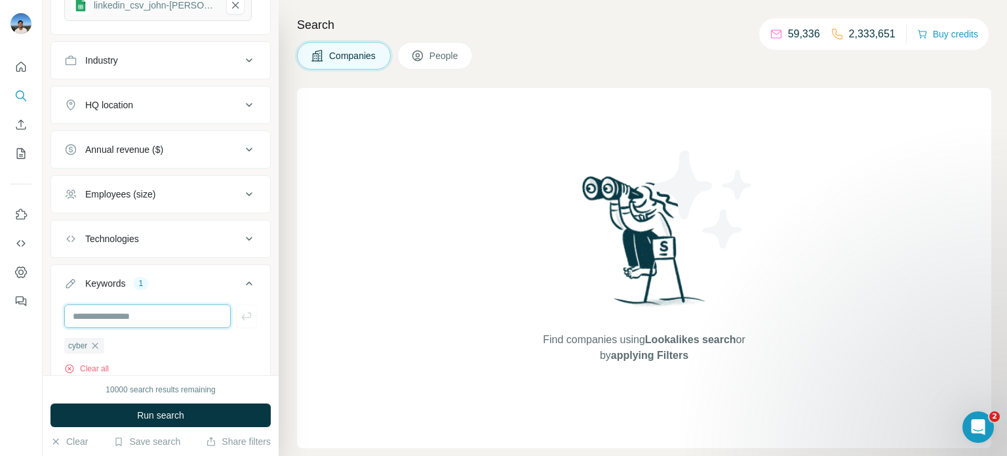
scroll to position [323, 0]
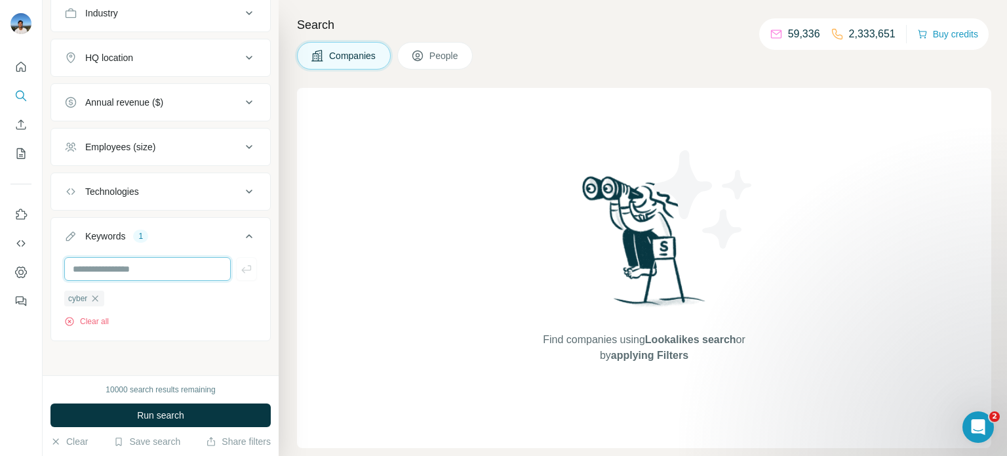
click at [157, 266] on input "text" at bounding box center [147, 269] width 167 height 24
type input "*"
type input "********"
click at [172, 257] on input "text" at bounding box center [147, 269] width 167 height 24
type input "**********"
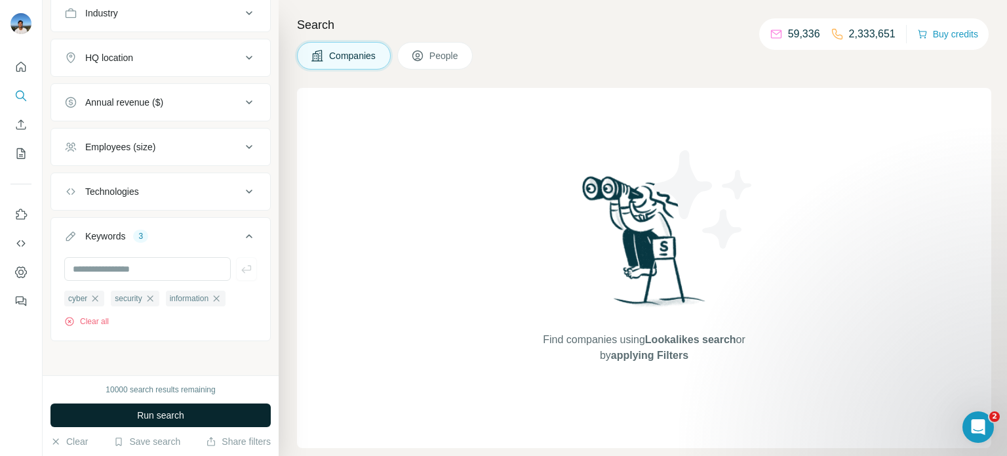
click at [222, 410] on button "Run search" at bounding box center [160, 415] width 220 height 24
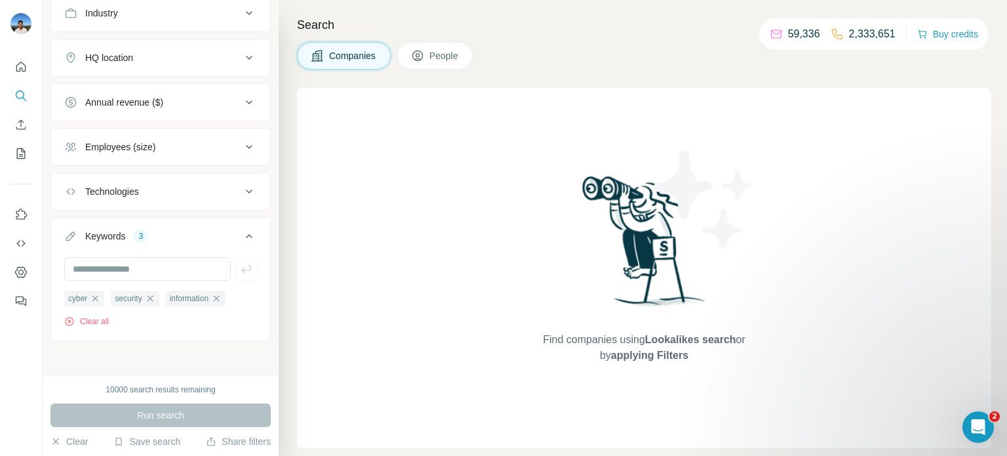
click at [432, 56] on span "People" at bounding box center [444, 55] width 30 height 13
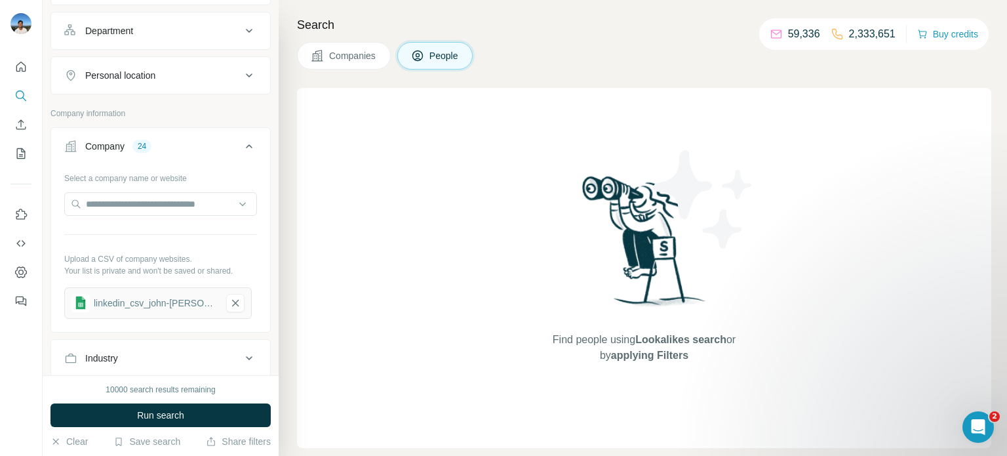
scroll to position [184, 0]
click at [121, 142] on div "Company" at bounding box center [104, 144] width 39 height 13
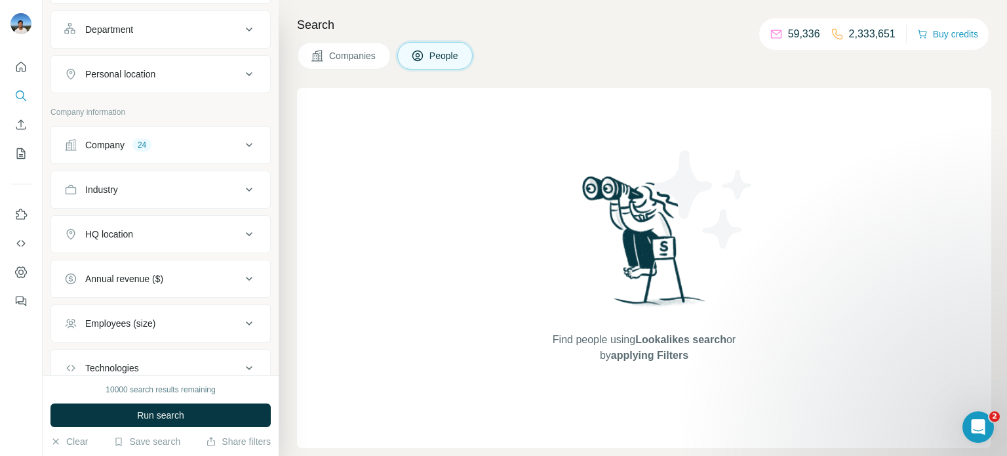
click at [121, 142] on div "Company" at bounding box center [104, 144] width 39 height 13
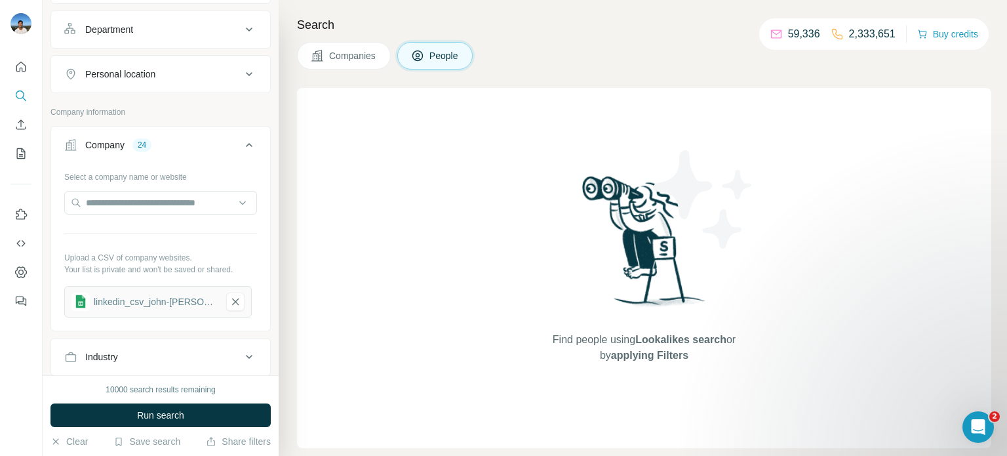
click at [144, 148] on div "24" at bounding box center [141, 145] width 19 height 12
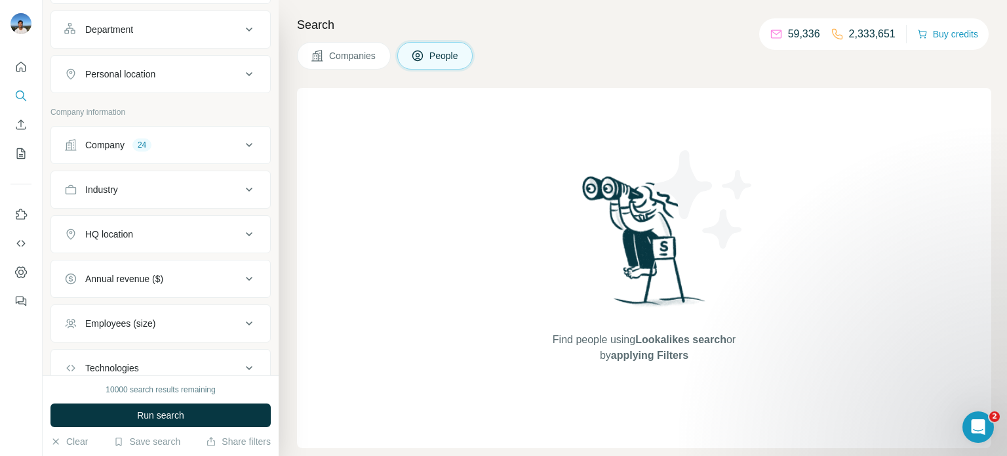
click at [123, 139] on div "Company" at bounding box center [104, 144] width 39 height 13
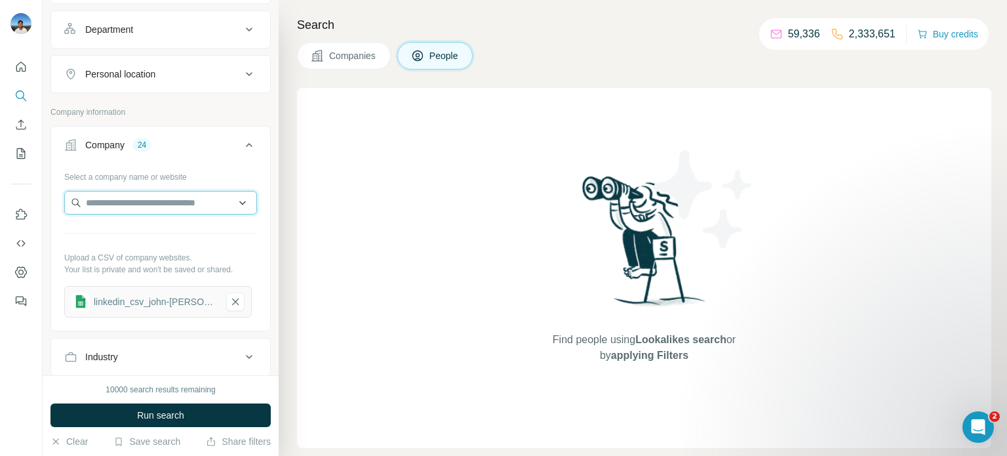
click at [209, 204] on input "text" at bounding box center [160, 203] width 193 height 24
click at [260, 173] on div "Select a company name or website Upload a CSV of company websites. Your list is…" at bounding box center [160, 247] width 219 height 162
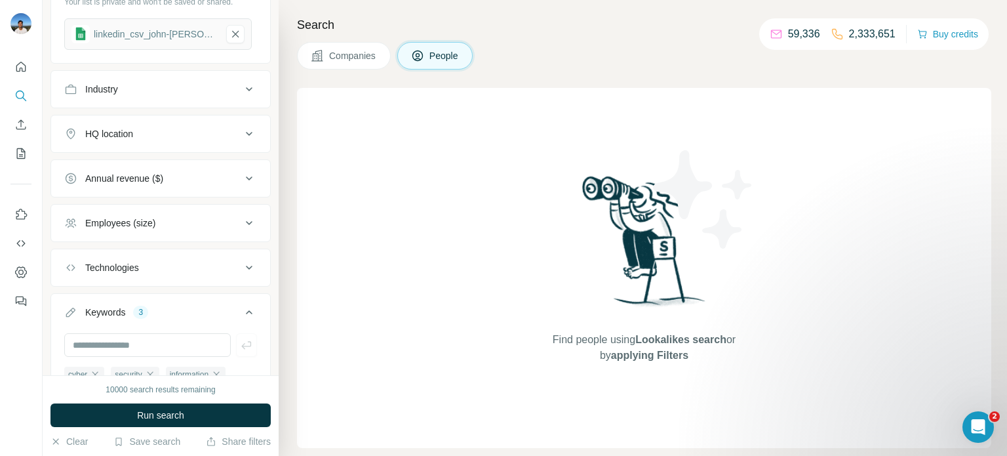
scroll to position [311, 0]
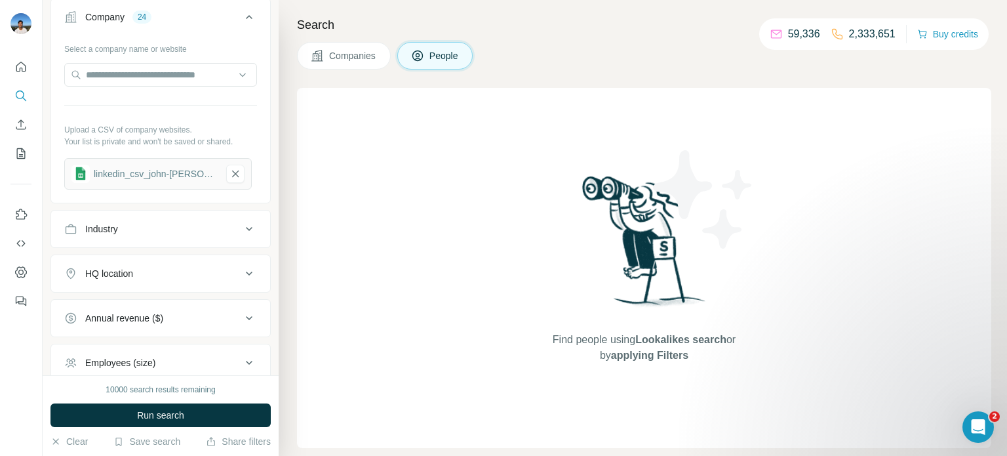
click at [384, 43] on button "Companies" at bounding box center [344, 56] width 94 height 28
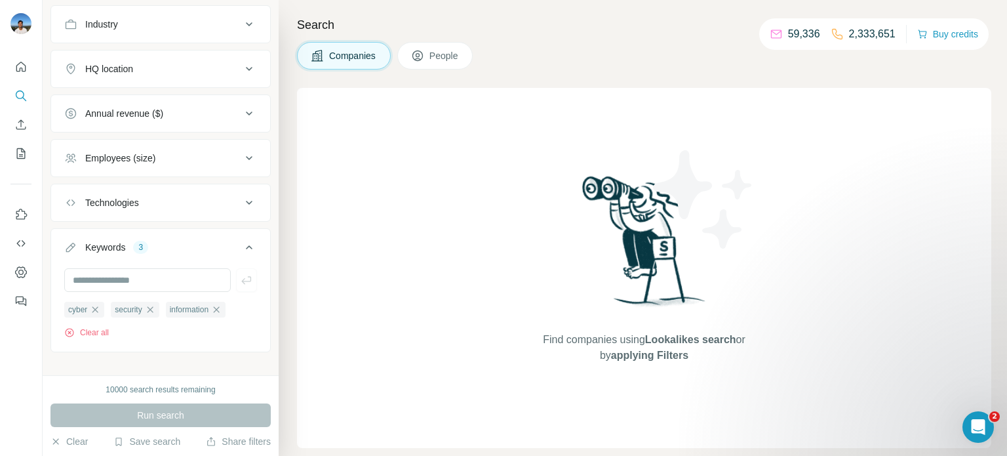
click at [440, 47] on button "People" at bounding box center [435, 56] width 76 height 28
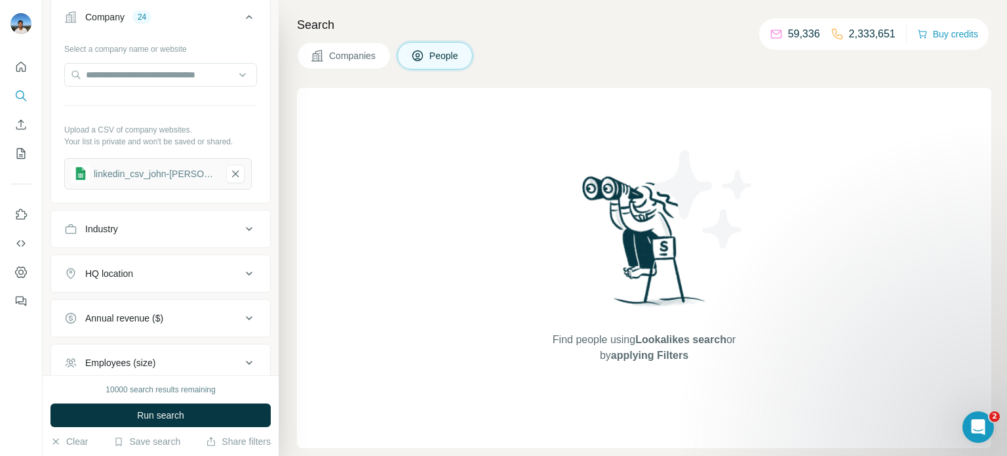
click at [321, 56] on icon at bounding box center [317, 55] width 13 height 13
